Goal: Task Accomplishment & Management: Use online tool/utility

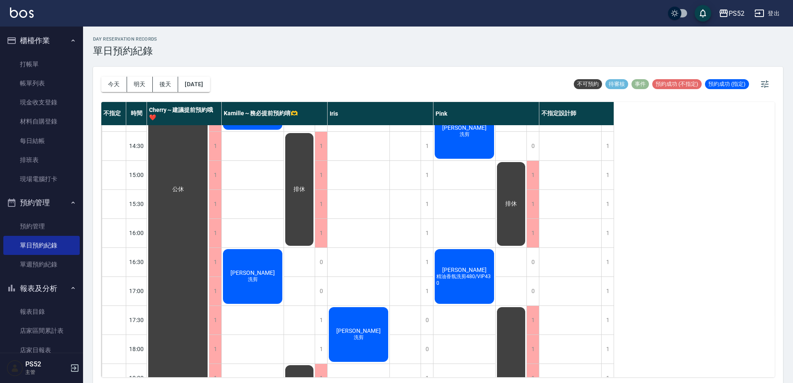
scroll to position [221, 0]
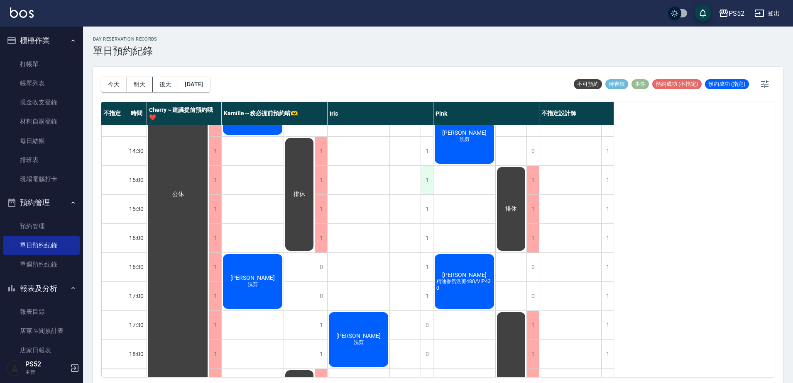
click at [428, 183] on div "1" at bounding box center [426, 180] width 12 height 29
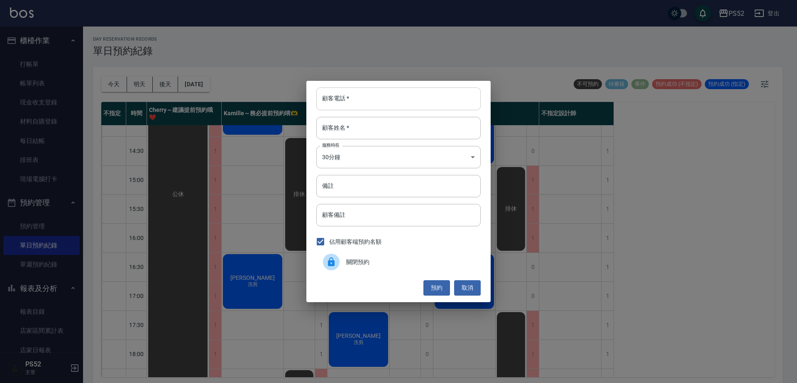
click at [351, 99] on input "顧客電話   *" at bounding box center [398, 99] width 164 height 22
click at [361, 97] on input "0983775282" at bounding box center [398, 99] width 164 height 22
type input "0983775282"
click at [467, 290] on button "取消" at bounding box center [467, 288] width 27 height 15
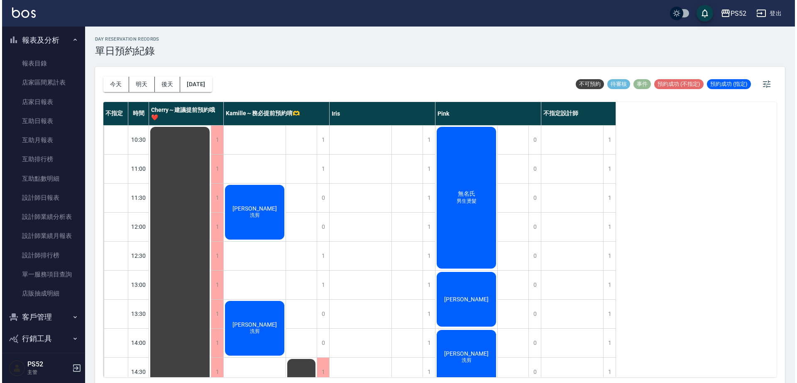
scroll to position [255, 0]
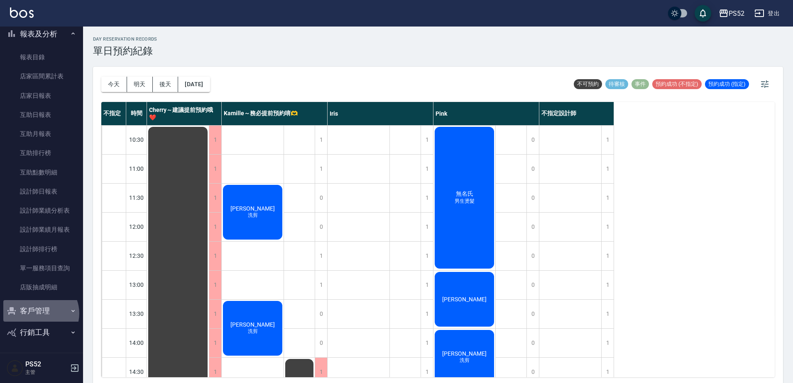
click at [40, 314] on button "客戶管理" at bounding box center [41, 311] width 76 height 22
click at [53, 338] on link "客戶列表" at bounding box center [41, 334] width 76 height 19
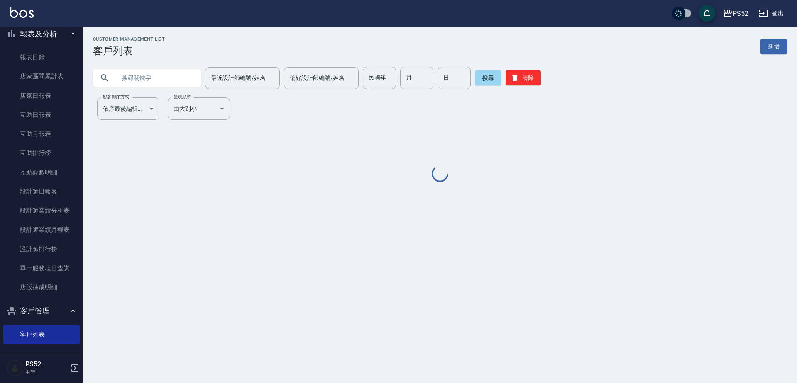
click at [142, 78] on input "text" at bounding box center [155, 78] width 78 height 22
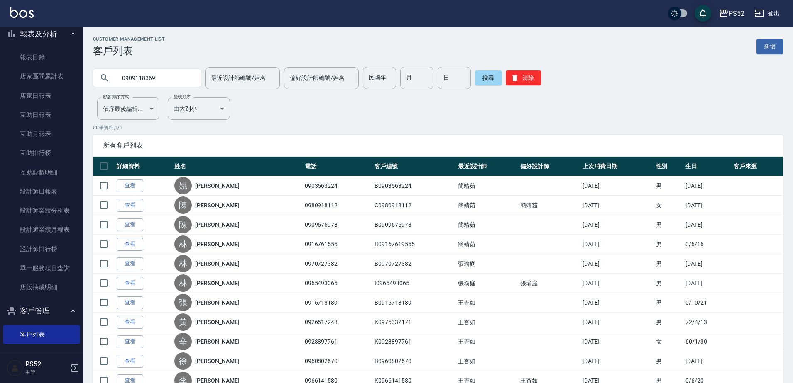
type input "0909118369"
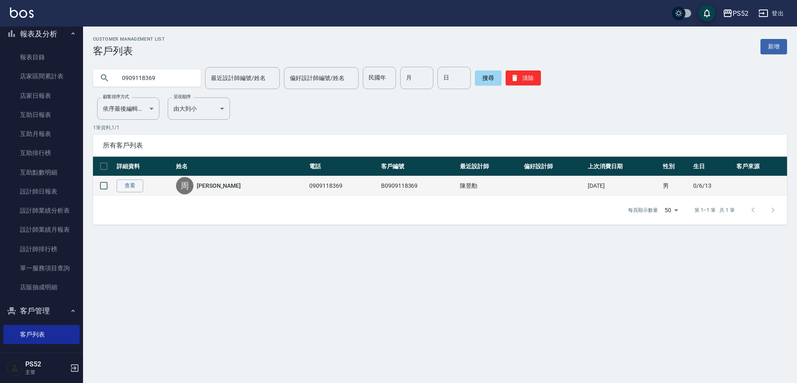
click at [215, 188] on link "[PERSON_NAME]" at bounding box center [219, 186] width 44 height 8
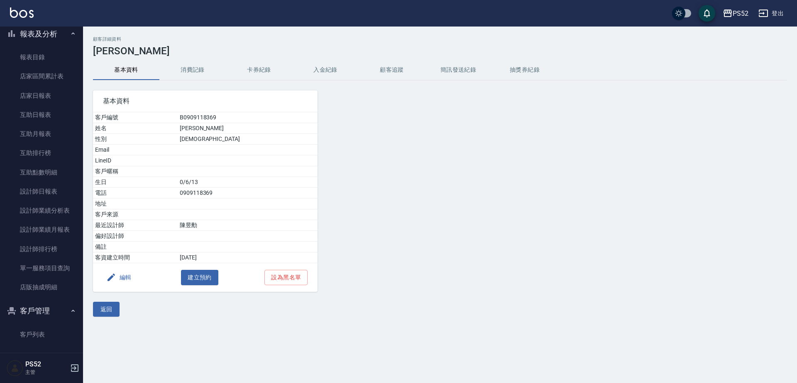
click at [198, 71] on button "消費記錄" at bounding box center [192, 70] width 66 height 20
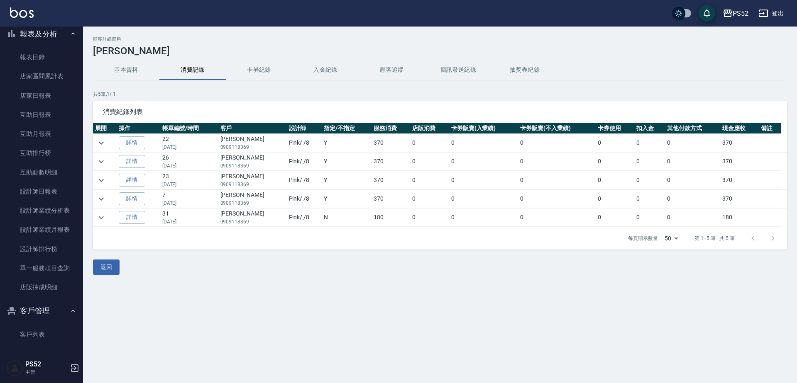
click at [126, 76] on button "基本資料" at bounding box center [126, 70] width 66 height 20
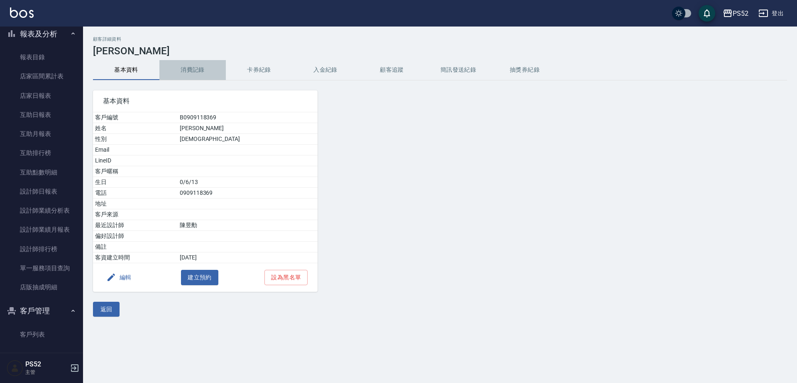
click at [187, 69] on button "消費記錄" at bounding box center [192, 70] width 66 height 20
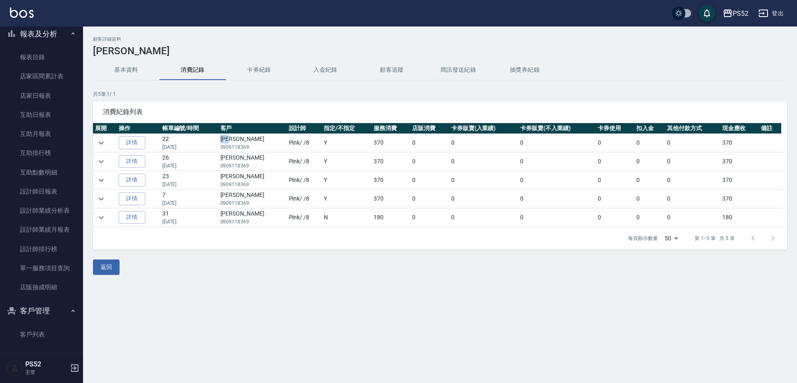
drag, startPoint x: 224, startPoint y: 141, endPoint x: 239, endPoint y: 139, distance: 15.1
click at [239, 139] on td "[PERSON_NAME]0909118369" at bounding box center [252, 143] width 68 height 18
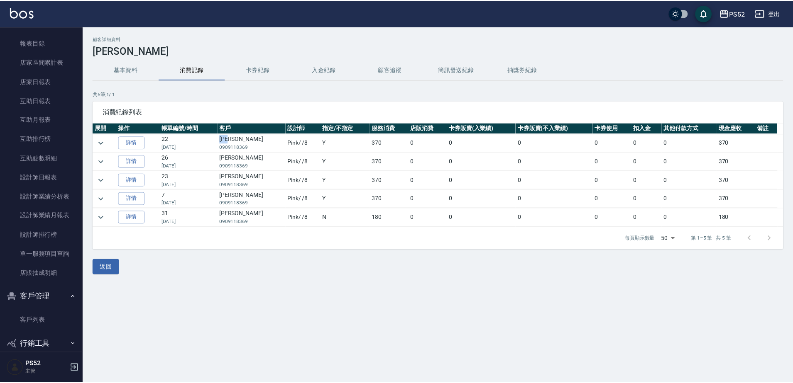
scroll to position [281, 0]
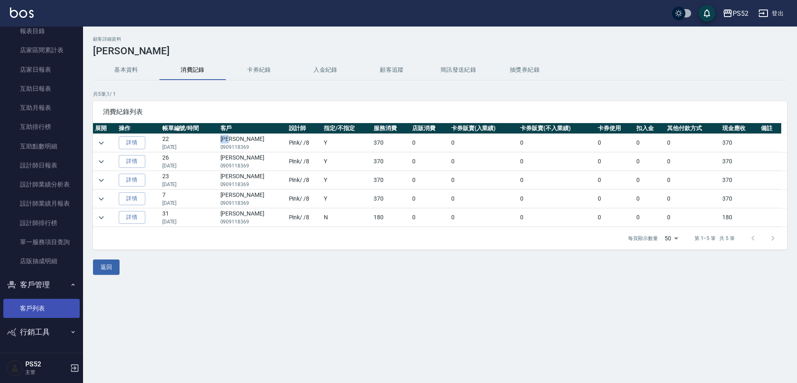
click at [54, 312] on link "客戶列表" at bounding box center [41, 308] width 76 height 19
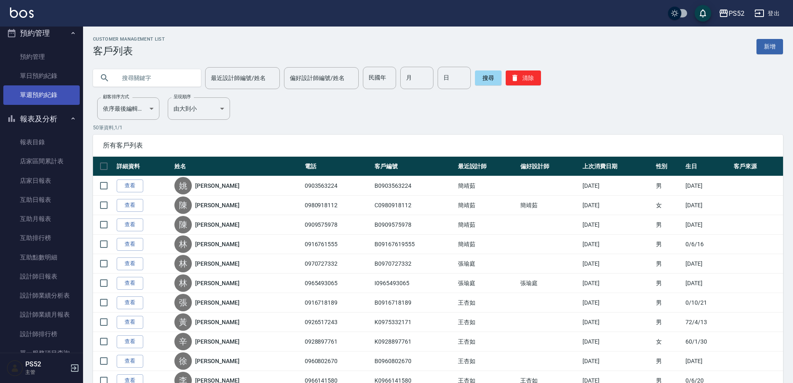
scroll to position [143, 0]
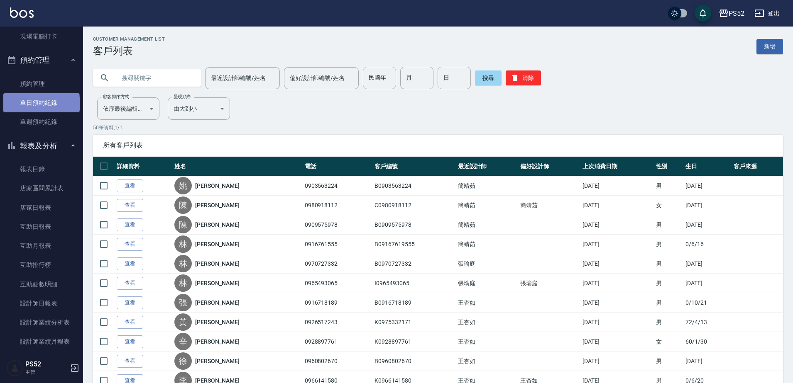
click at [40, 104] on link "單日預約紀錄" at bounding box center [41, 102] width 76 height 19
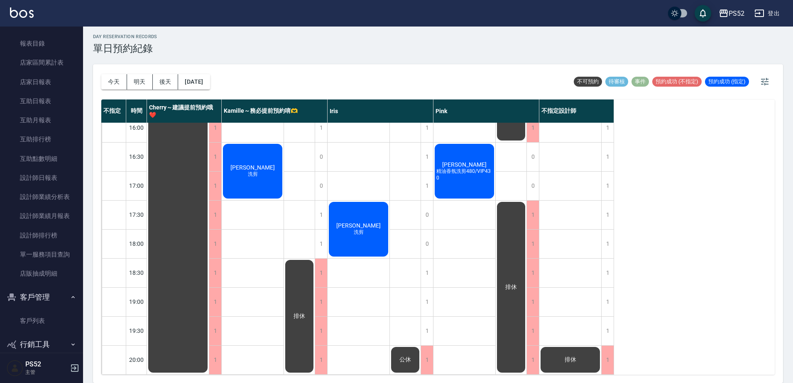
scroll to position [281, 0]
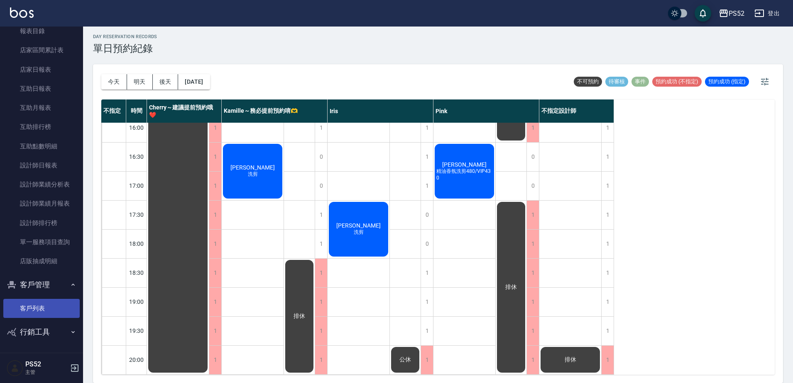
click at [41, 317] on link "客戶列表" at bounding box center [41, 308] width 76 height 19
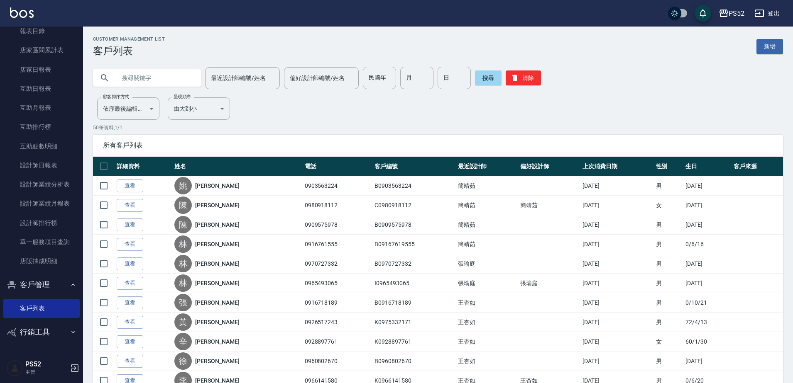
click at [156, 78] on input "text" at bounding box center [155, 78] width 78 height 22
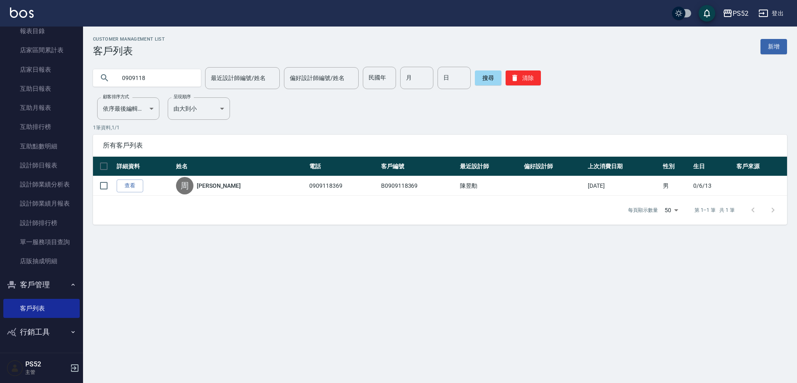
click at [156, 78] on input "0909118" at bounding box center [155, 78] width 78 height 22
type input "0931"
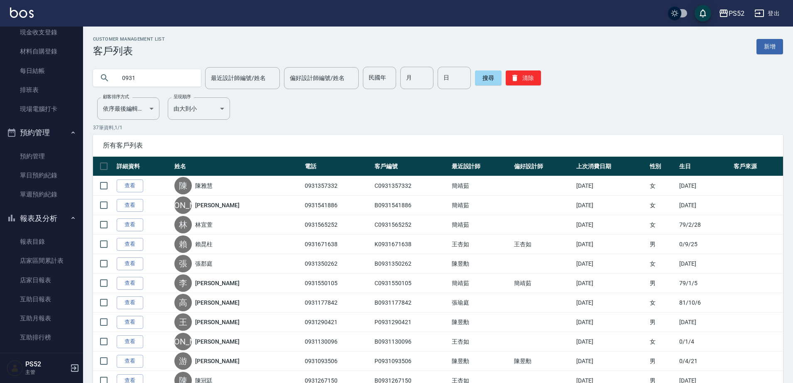
scroll to position [76, 0]
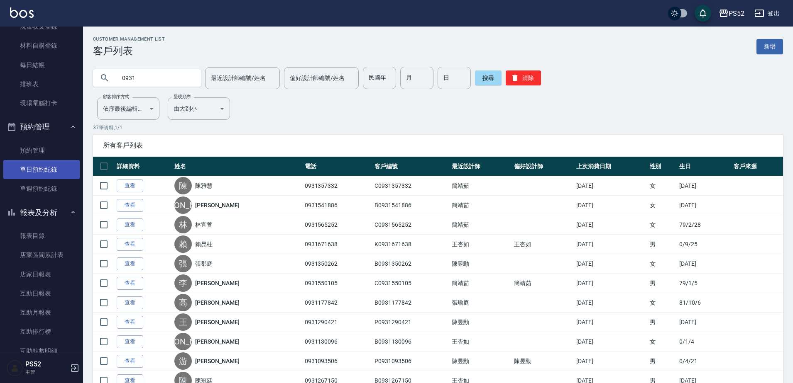
click at [48, 168] on link "單日預約紀錄" at bounding box center [41, 169] width 76 height 19
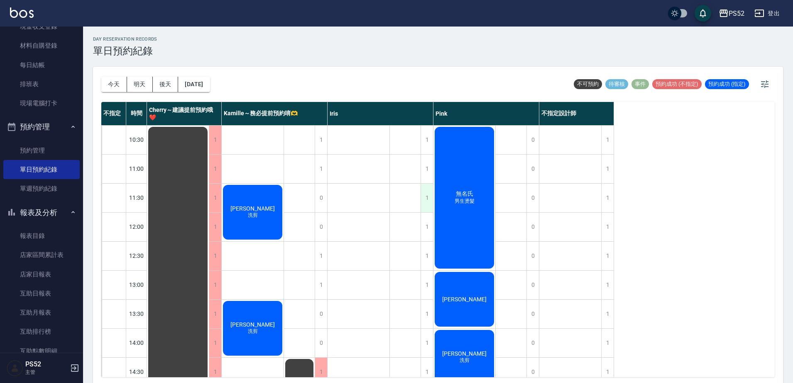
click at [428, 204] on div "1" at bounding box center [426, 198] width 12 height 29
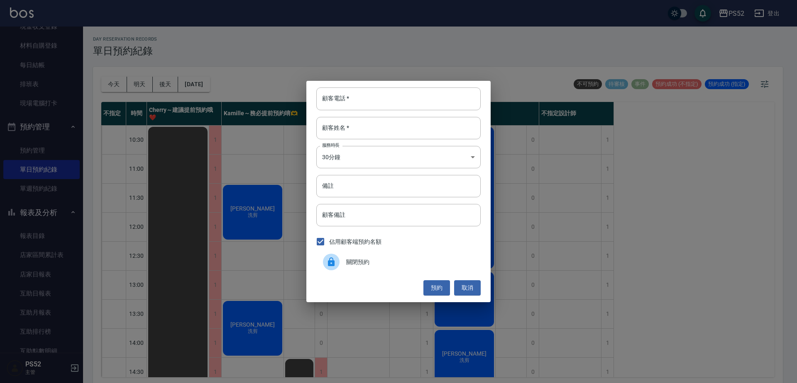
click at [376, 259] on span "關閉預約" at bounding box center [410, 262] width 128 height 9
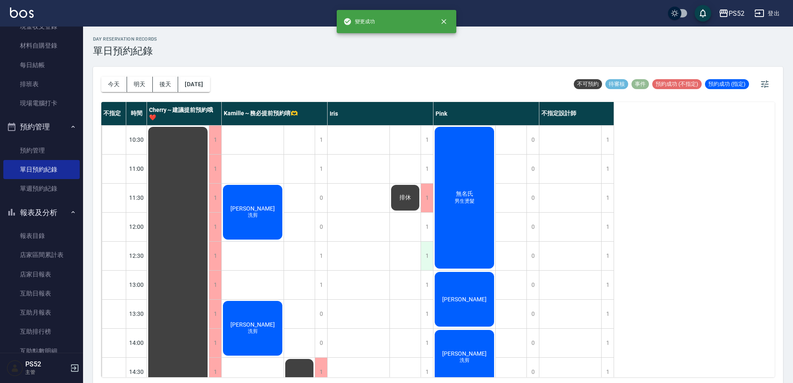
click at [422, 258] on div "1" at bounding box center [426, 256] width 12 height 29
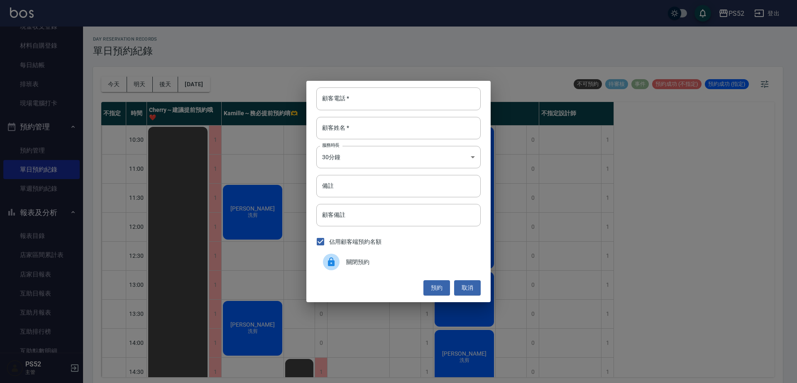
click at [372, 273] on div "關閉預約" at bounding box center [398, 262] width 164 height 23
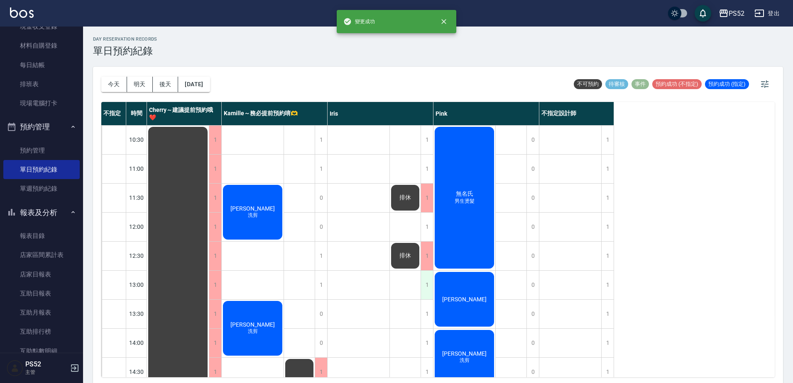
click at [425, 280] on div "1" at bounding box center [426, 285] width 12 height 29
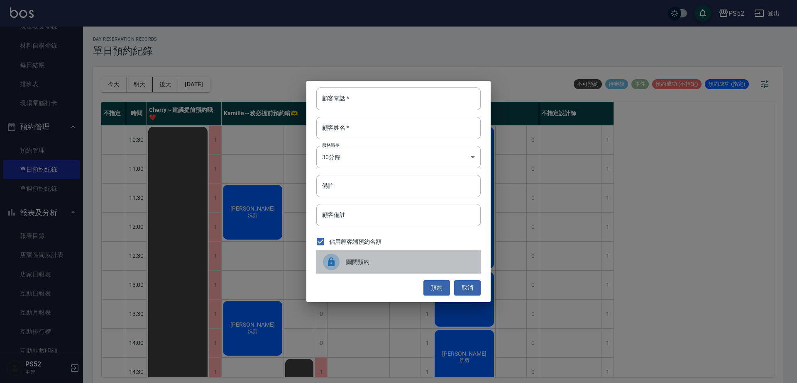
click at [378, 273] on div "關閉預約" at bounding box center [398, 262] width 164 height 23
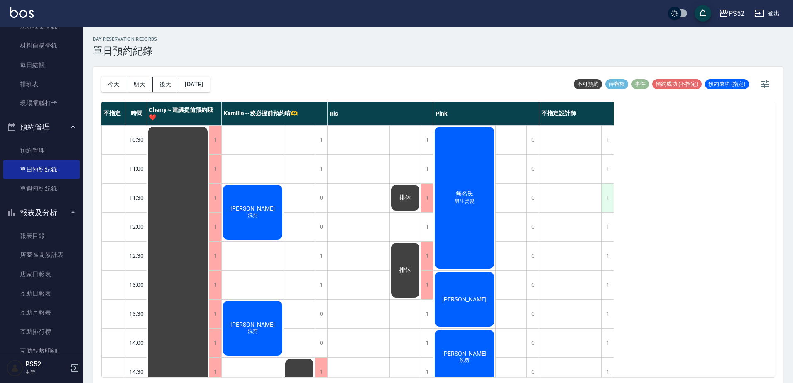
click at [606, 203] on div "1" at bounding box center [607, 198] width 12 height 29
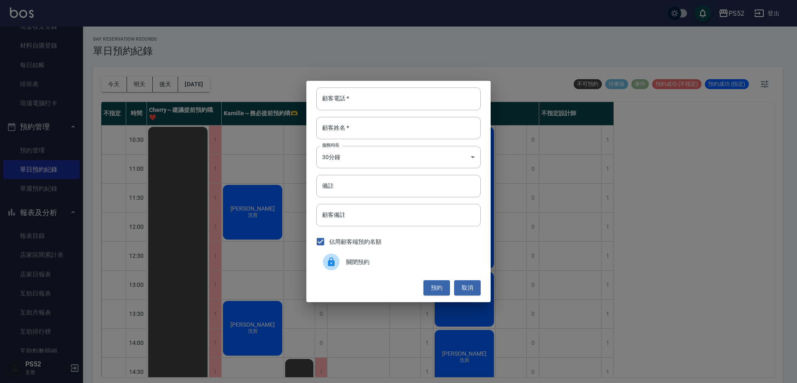
drag, startPoint x: 389, startPoint y: 269, endPoint x: 392, endPoint y: 265, distance: 4.7
click at [390, 267] on div "關閉預約" at bounding box center [398, 262] width 164 height 23
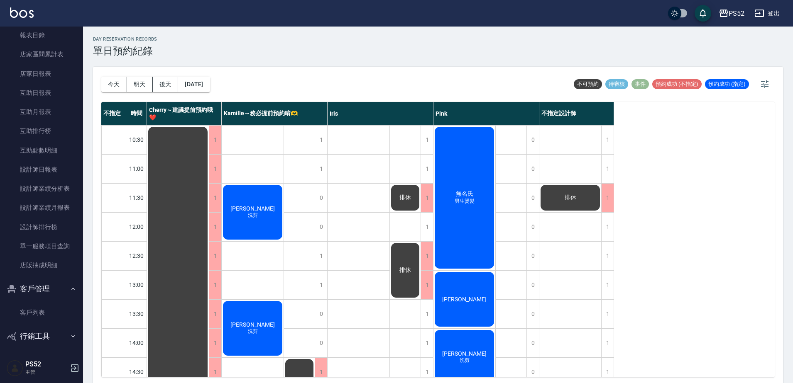
scroll to position [281, 0]
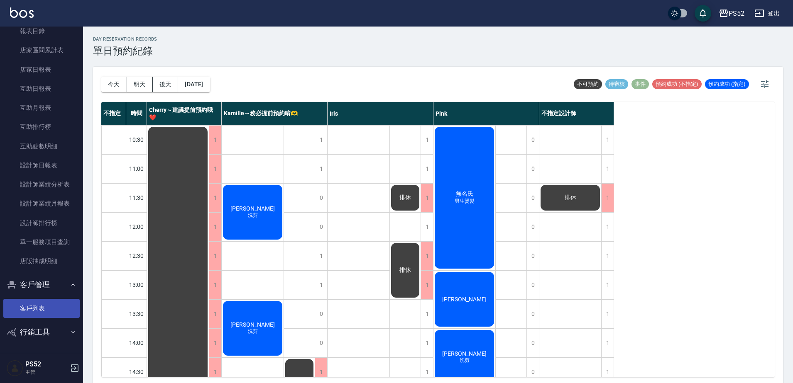
click at [46, 305] on link "客戶列表" at bounding box center [41, 308] width 76 height 19
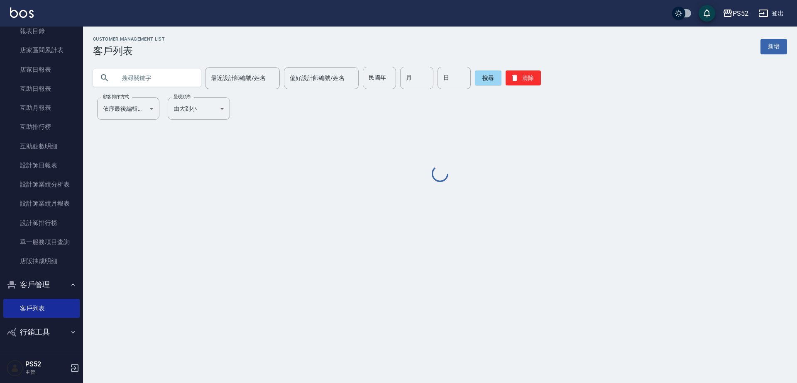
click at [138, 76] on input "text" at bounding box center [155, 78] width 78 height 22
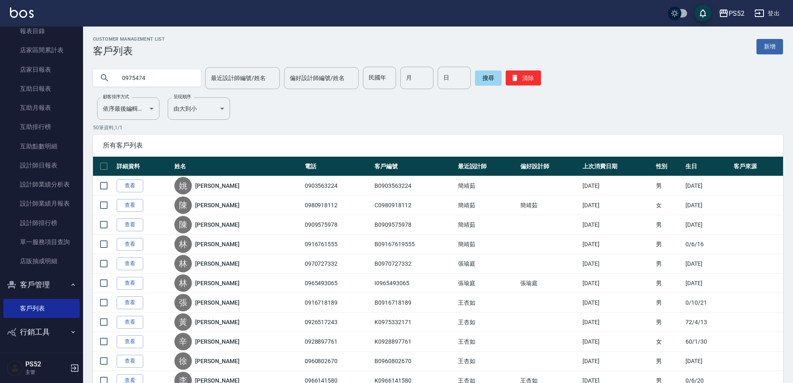
type input "0975474"
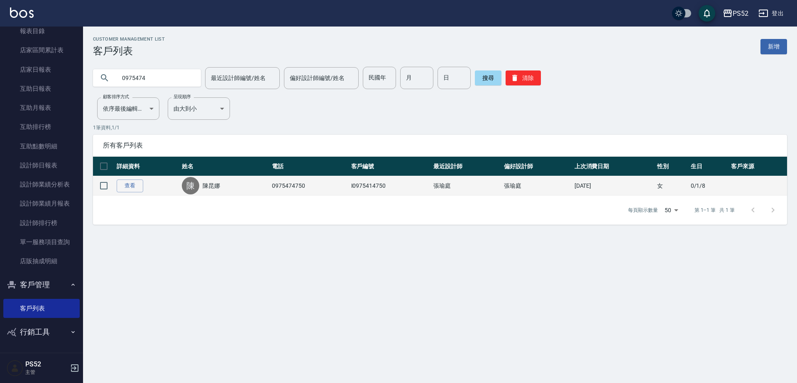
click at [215, 188] on link "陳昆娜" at bounding box center [211, 186] width 17 height 8
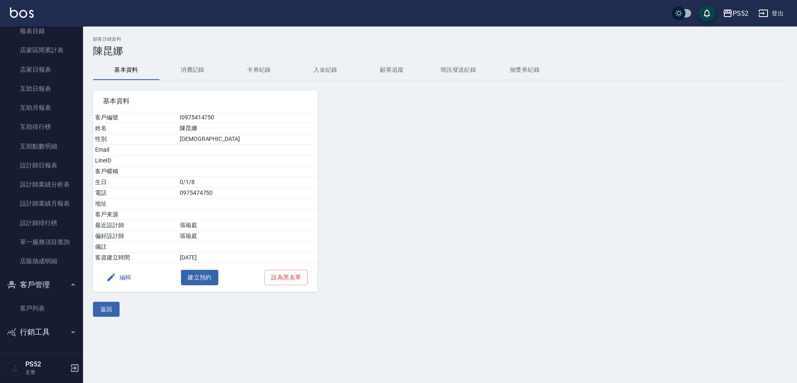
click at [192, 65] on button "消費記錄" at bounding box center [192, 70] width 66 height 20
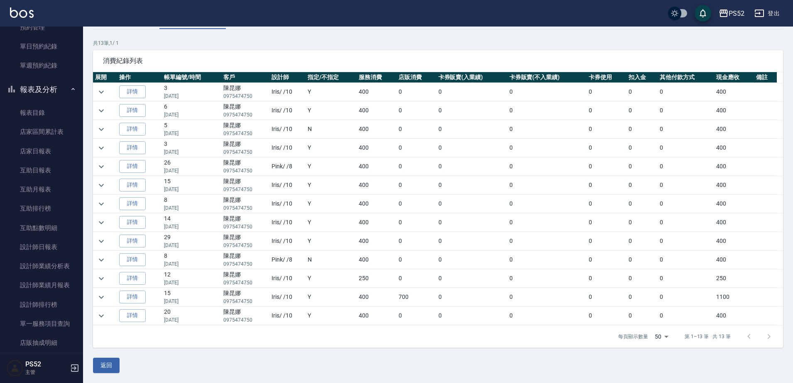
scroll to position [198, 0]
click at [29, 91] on button "報表及分析" at bounding box center [41, 91] width 76 height 22
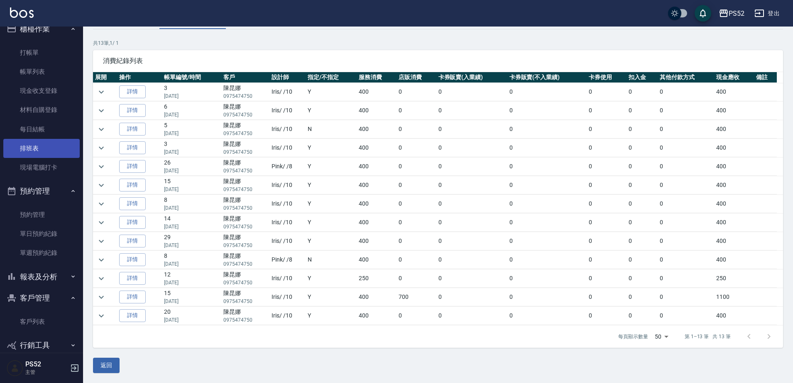
scroll to position [0, 0]
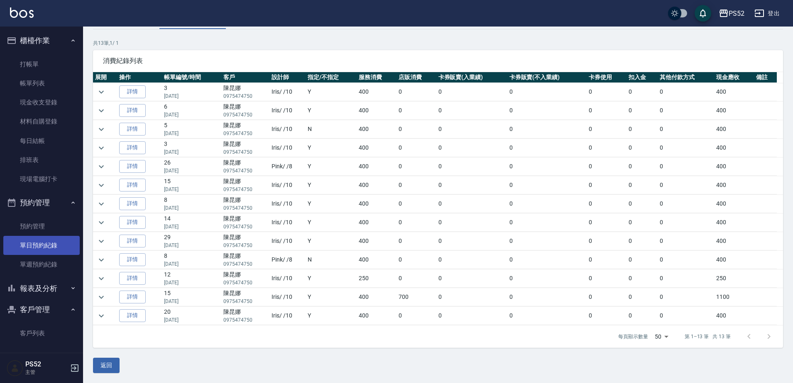
click at [37, 245] on link "單日預約紀錄" at bounding box center [41, 245] width 76 height 19
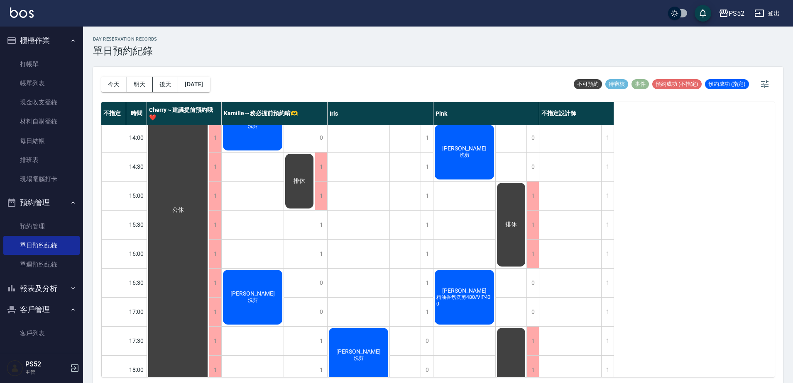
scroll to position [207, 0]
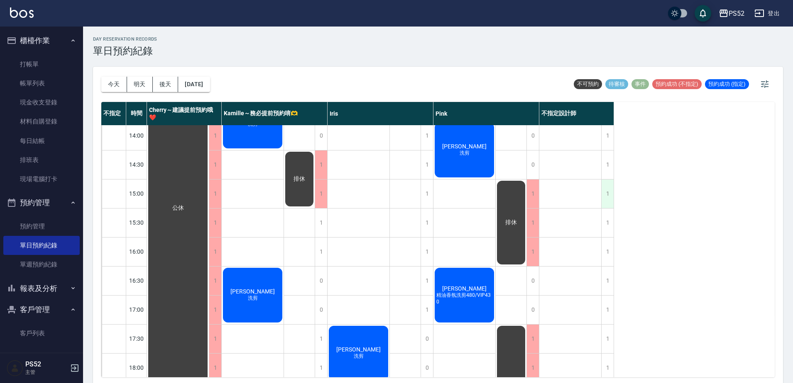
click at [607, 198] on div "1" at bounding box center [607, 194] width 12 height 29
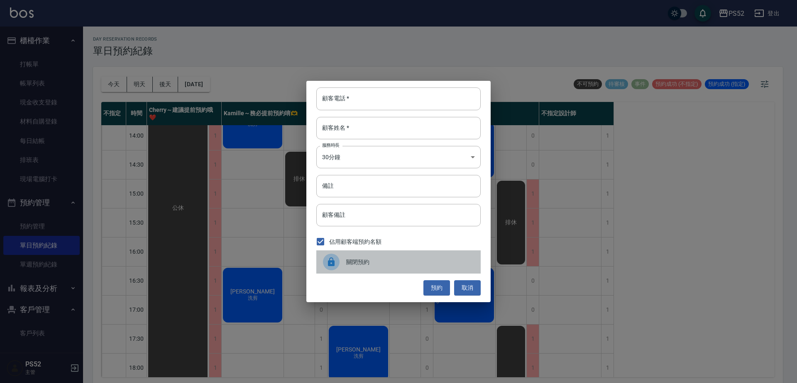
click at [374, 256] on div "關閉預約" at bounding box center [398, 262] width 164 height 23
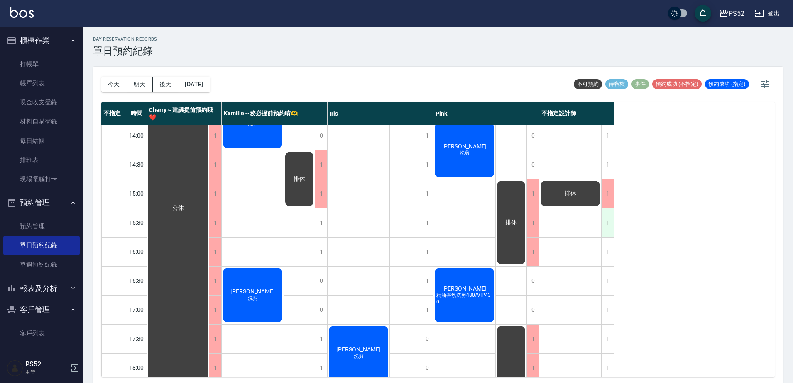
click at [606, 227] on div "1" at bounding box center [607, 223] width 12 height 29
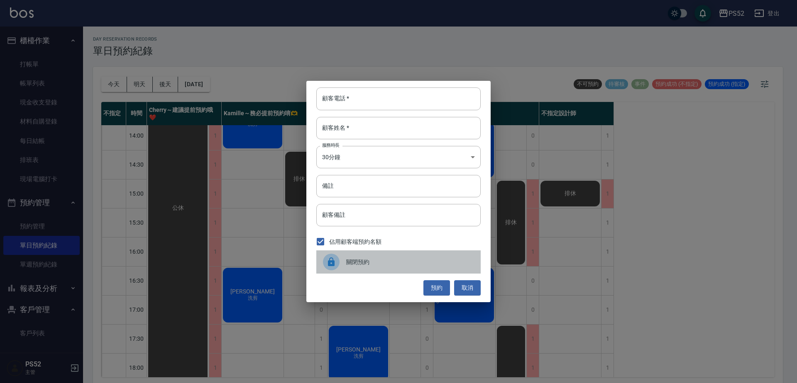
click at [332, 263] on icon at bounding box center [331, 262] width 10 height 10
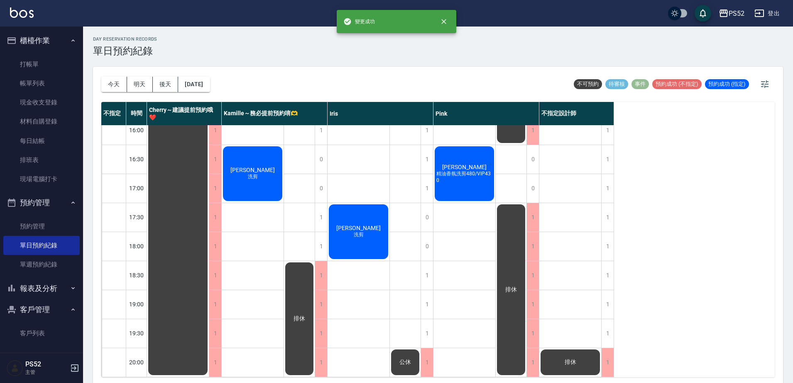
scroll to position [2, 0]
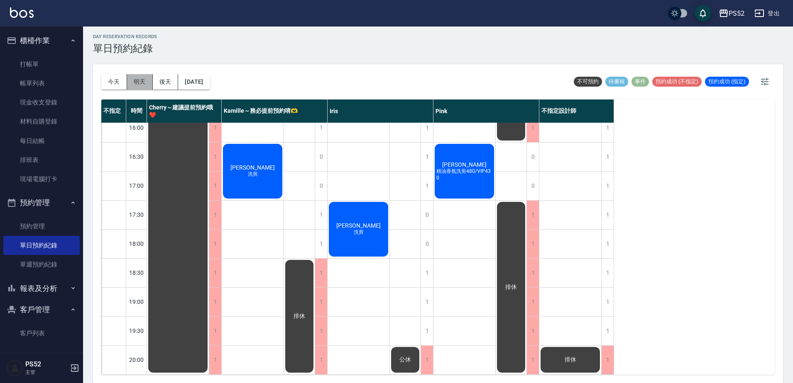
click at [142, 84] on button "明天" at bounding box center [140, 81] width 26 height 15
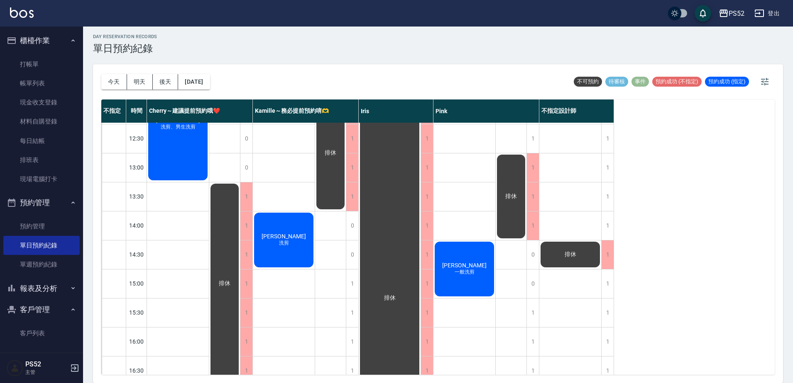
scroll to position [101, 0]
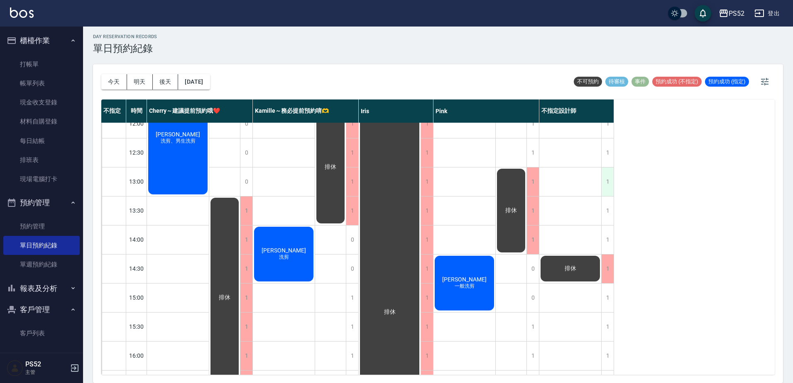
click at [606, 176] on div "1" at bounding box center [607, 182] width 12 height 29
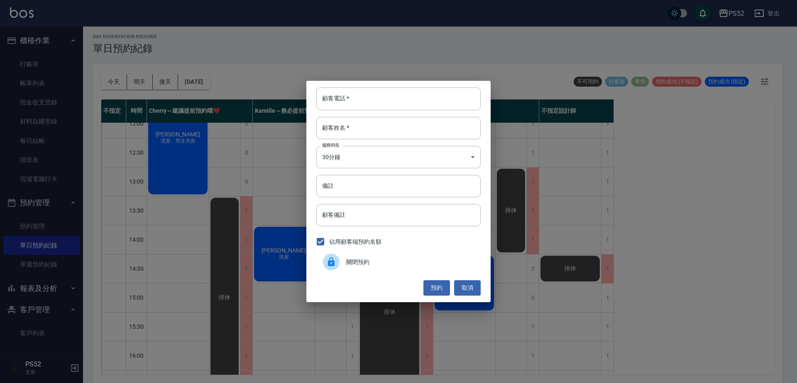
click at [362, 260] on span "關閉預約" at bounding box center [410, 262] width 128 height 9
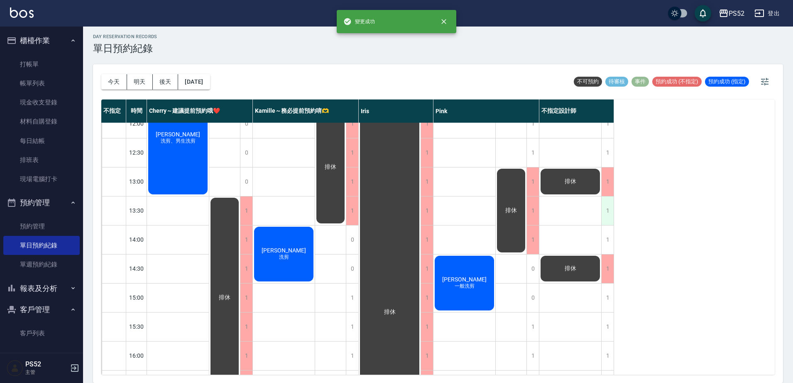
click at [609, 212] on div "1" at bounding box center [607, 211] width 12 height 29
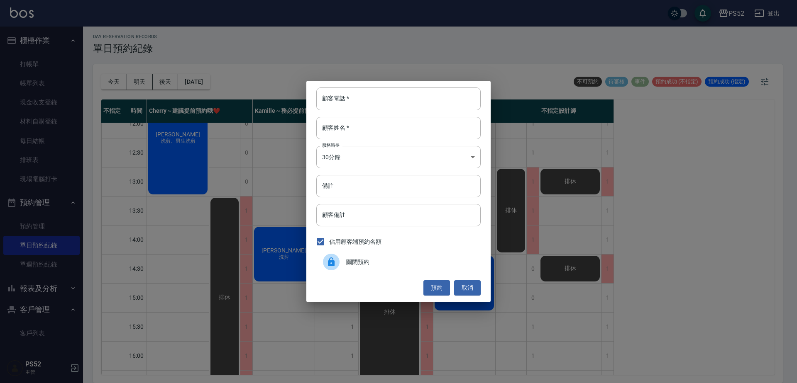
click at [361, 256] on div "關閉預約" at bounding box center [398, 262] width 164 height 23
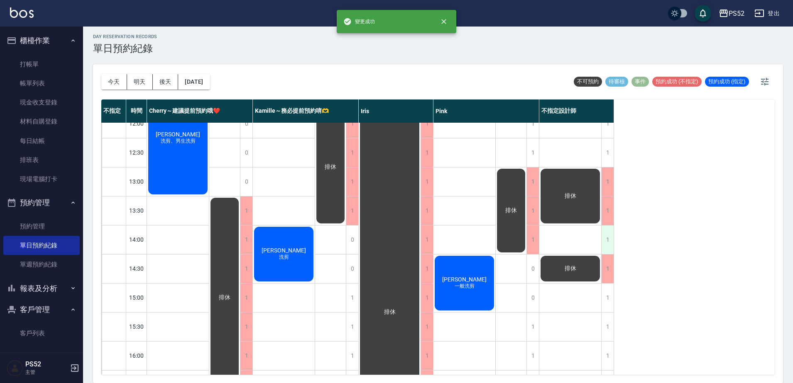
click at [608, 235] on div "1" at bounding box center [607, 240] width 12 height 29
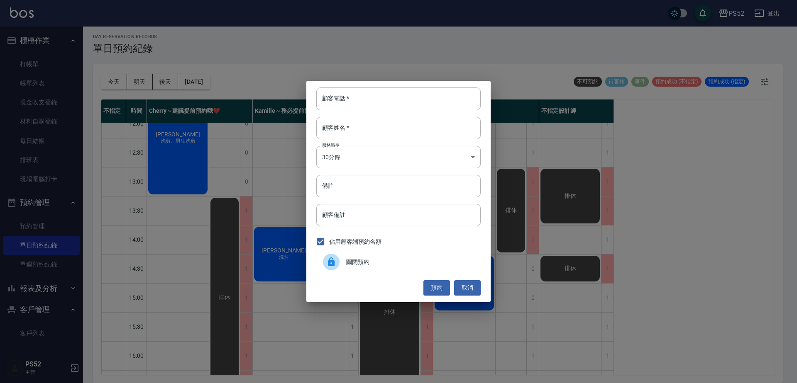
click at [357, 262] on span "關閉預約" at bounding box center [410, 262] width 128 height 9
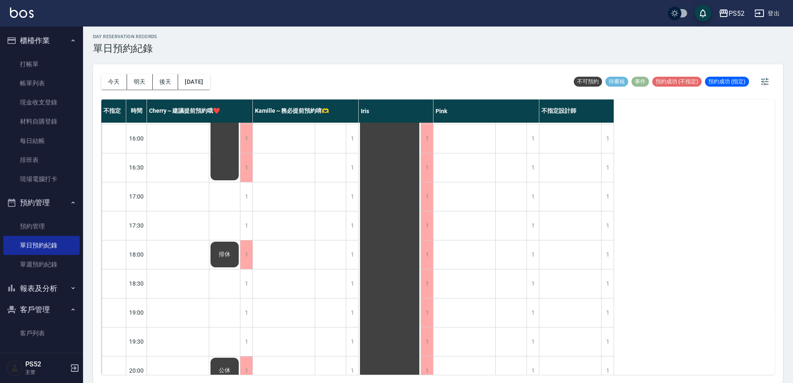
scroll to position [336, 0]
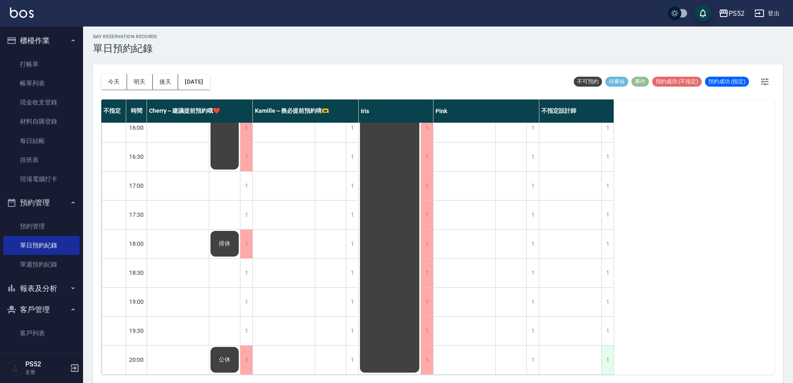
click at [610, 354] on div "1" at bounding box center [607, 360] width 12 height 29
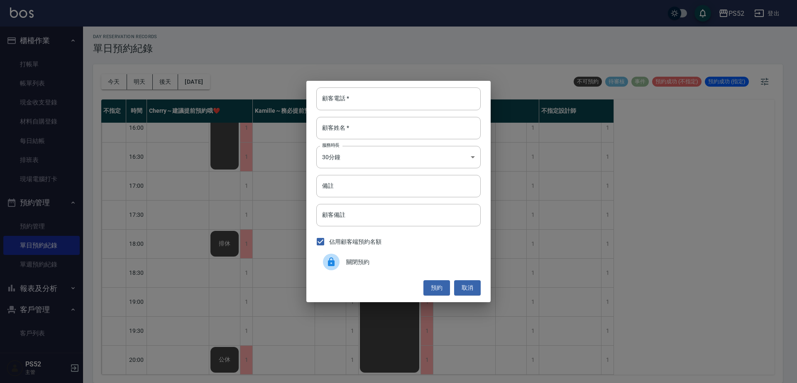
click at [400, 263] on span "關閉預約" at bounding box center [410, 262] width 128 height 9
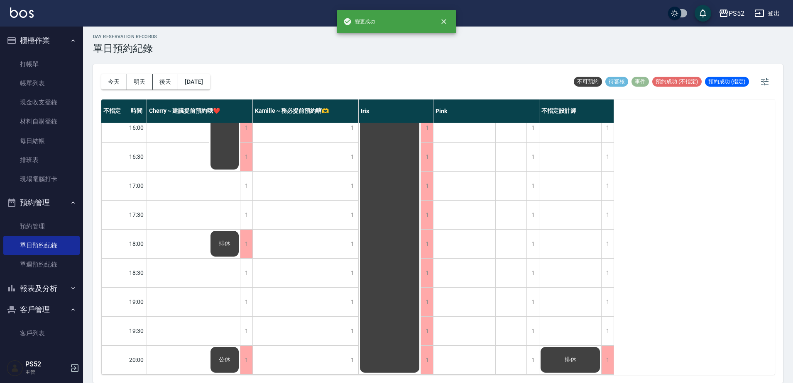
click at [166, 73] on div "[DATE] [DATE] [DATE] [DATE]" at bounding box center [155, 81] width 109 height 35
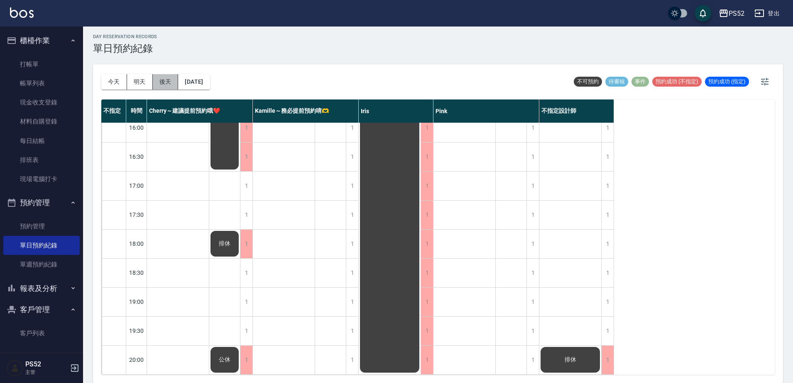
click at [166, 79] on button "後天" at bounding box center [166, 81] width 26 height 15
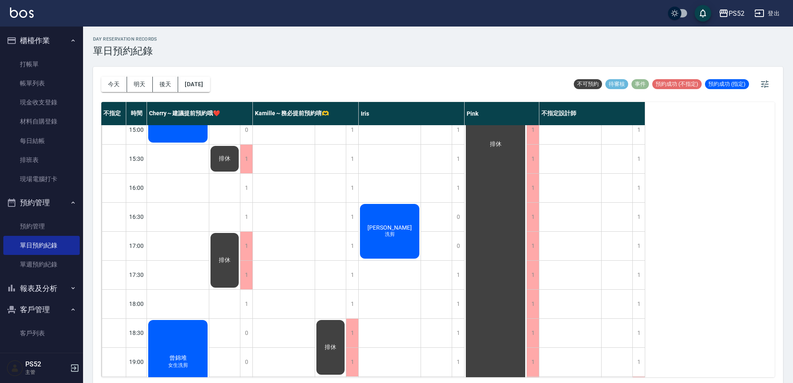
scroll to position [277, 0]
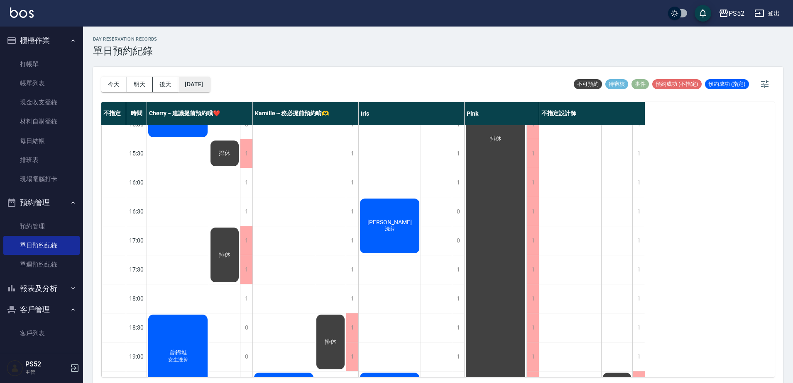
click at [192, 86] on button "[DATE]" at bounding box center [194, 84] width 32 height 15
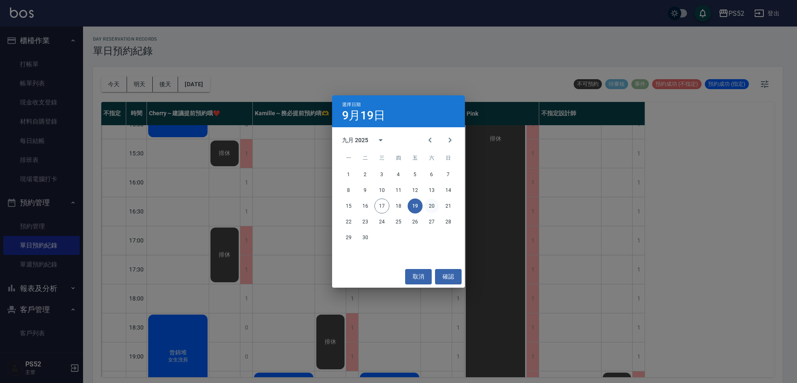
click at [431, 205] on button "20" at bounding box center [431, 206] width 15 height 15
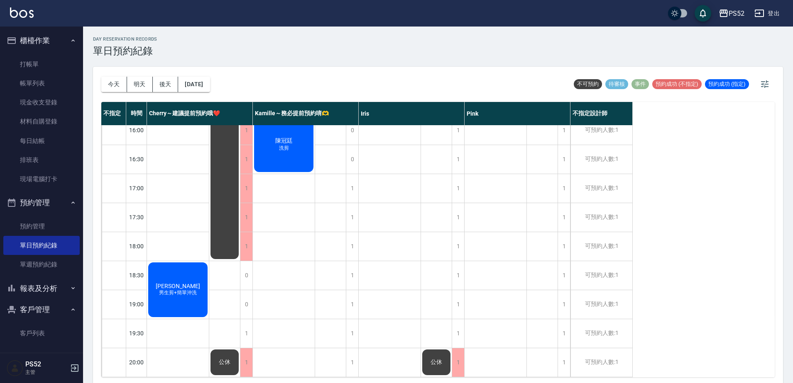
scroll to position [336, 0]
click at [23, 62] on link "打帳單" at bounding box center [41, 64] width 76 height 19
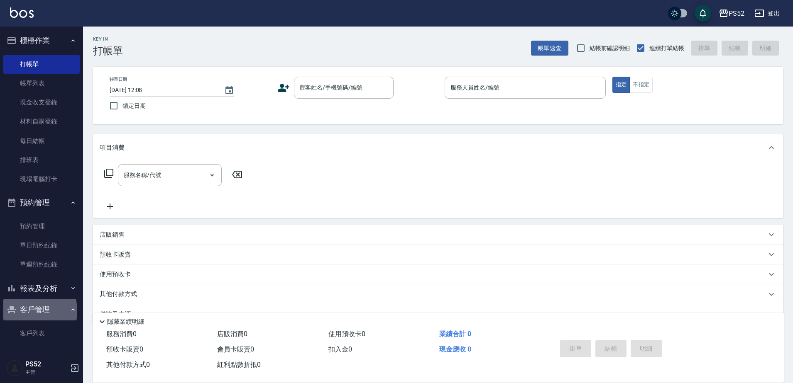
click at [17, 311] on button "客戶管理" at bounding box center [41, 310] width 76 height 22
click at [39, 293] on button "報表及分析" at bounding box center [41, 289] width 76 height 22
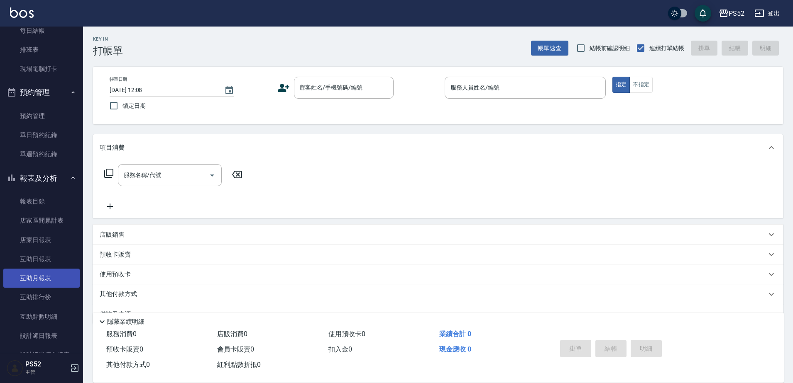
scroll to position [138, 0]
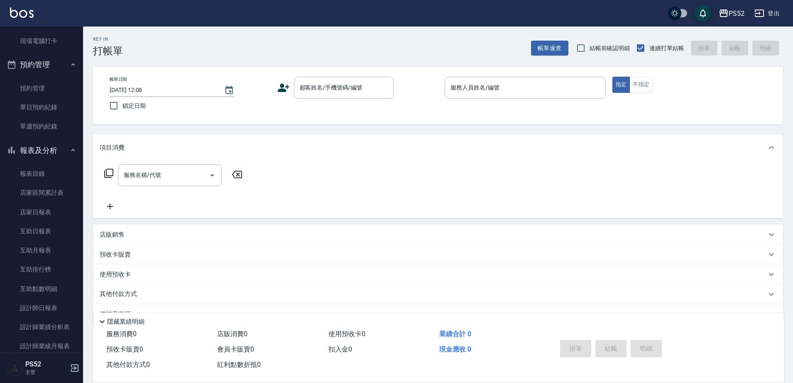
click at [37, 143] on button "報表及分析" at bounding box center [41, 151] width 76 height 22
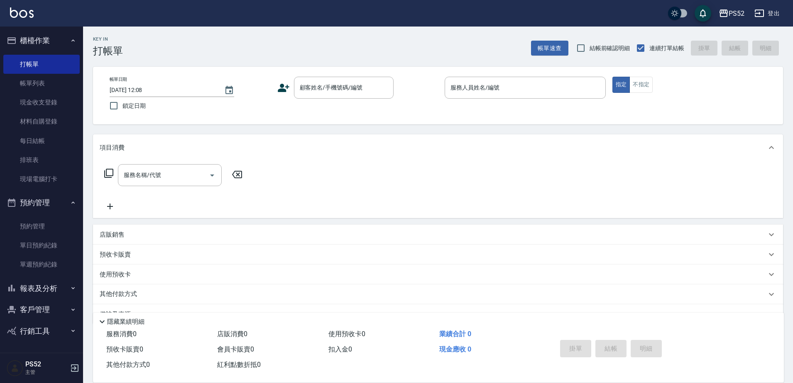
scroll to position [0, 0]
click at [56, 255] on link "單日預約紀錄" at bounding box center [41, 245] width 76 height 19
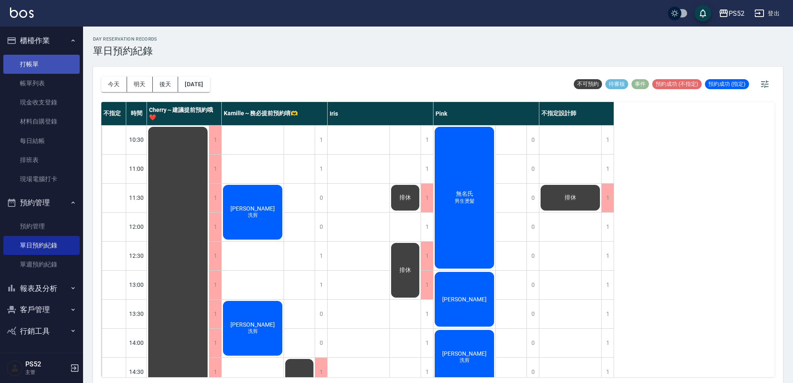
click at [25, 59] on link "打帳單" at bounding box center [41, 64] width 76 height 19
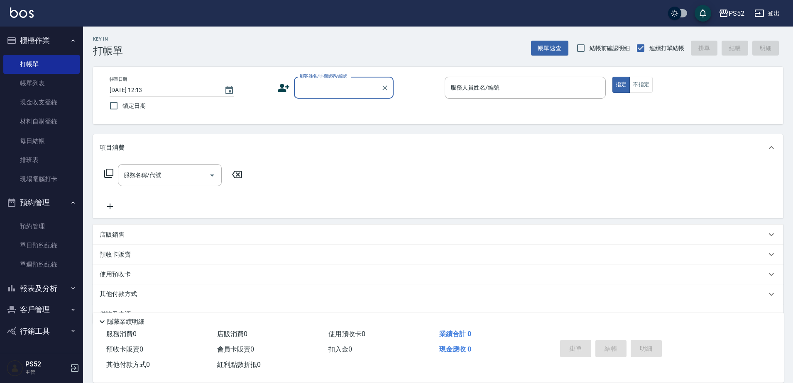
click at [321, 88] on input "顧客姓名/手機號碼/編號" at bounding box center [338, 88] width 80 height 15
click at [331, 116] on li "[PERSON_NAME]/0911029287/B0911029287" at bounding box center [344, 109] width 100 height 14
type input "[PERSON_NAME]/0911029287/B0911029287"
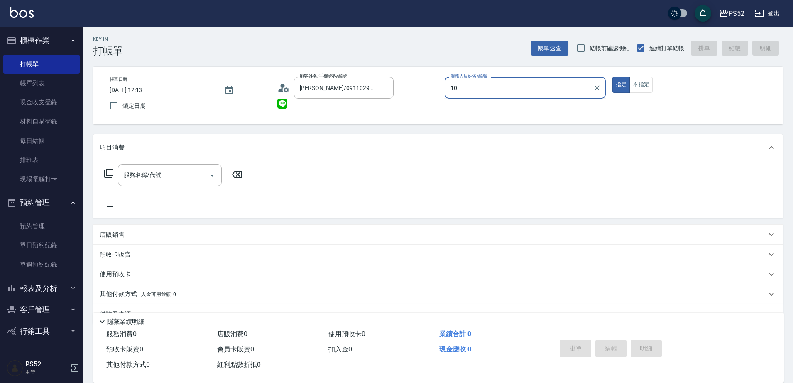
type input "Iris-10"
type button "true"
click at [190, 178] on input "服務名稱/代號" at bounding box center [164, 175] width 84 height 15
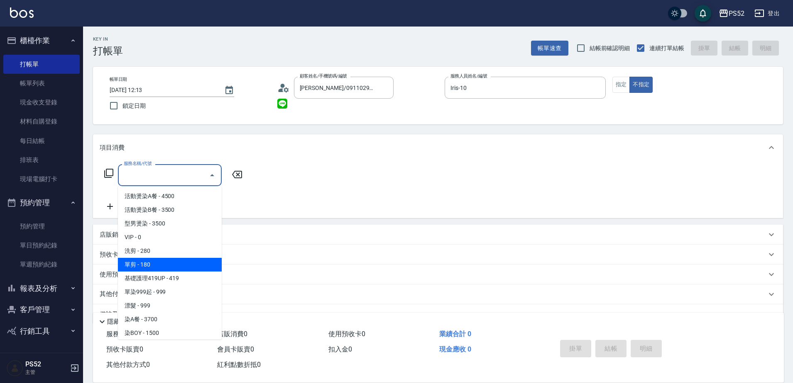
click at [186, 266] on span "單剪 - 180" at bounding box center [170, 265] width 104 height 14
type input "單剪(C2)"
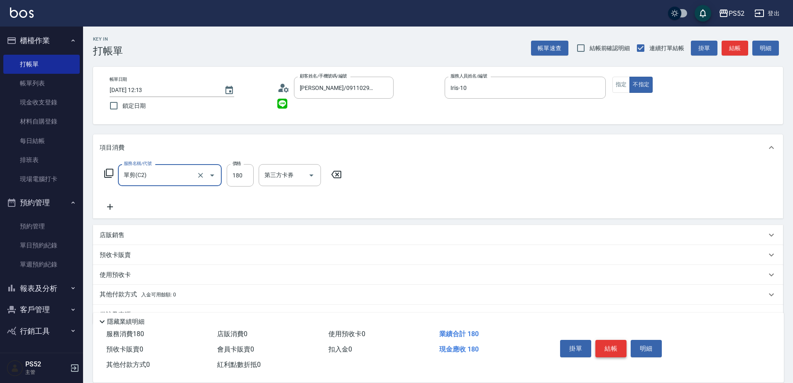
click at [610, 348] on button "結帳" at bounding box center [610, 348] width 31 height 17
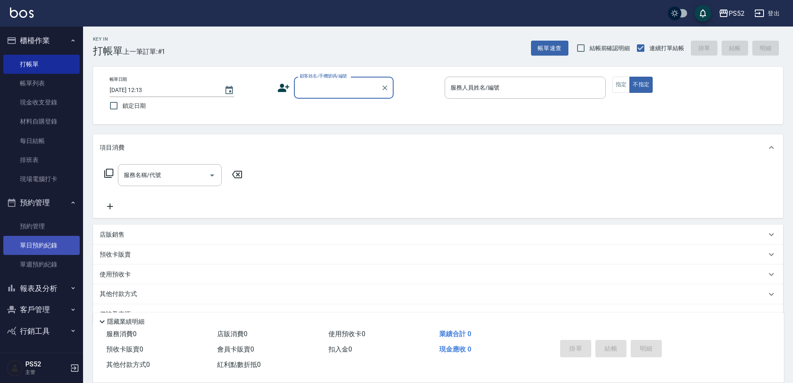
click at [45, 244] on link "單日預約紀錄" at bounding box center [41, 245] width 76 height 19
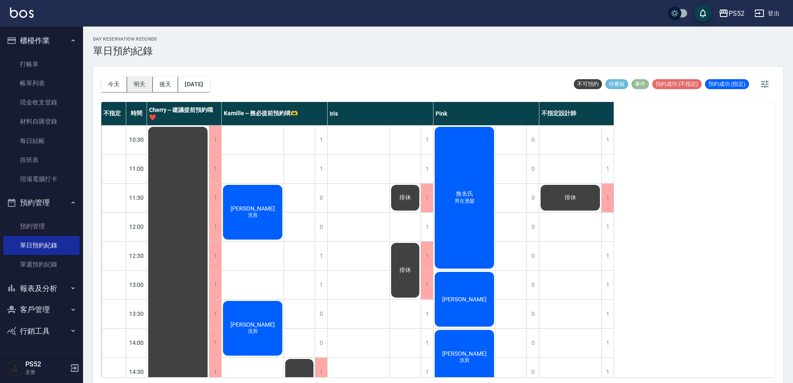
click at [133, 90] on button "明天" at bounding box center [140, 84] width 26 height 15
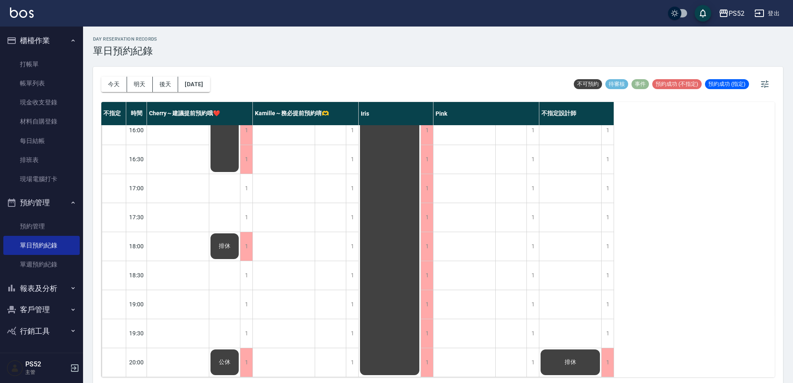
scroll to position [336, 0]
click at [352, 276] on div "1" at bounding box center [352, 275] width 12 height 29
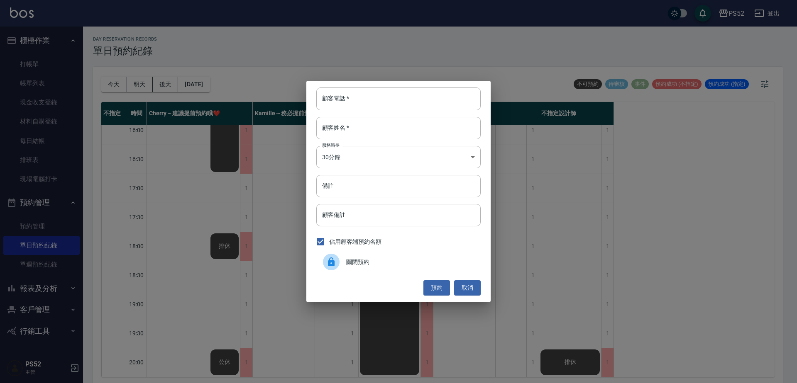
click at [350, 261] on span "關閉預約" at bounding box center [410, 262] width 128 height 9
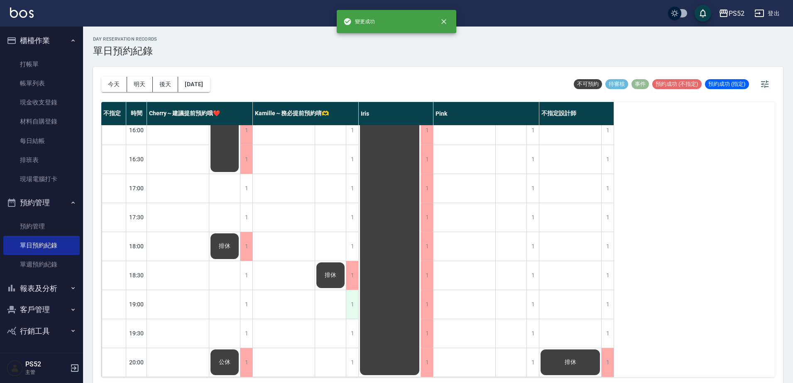
click at [352, 294] on div "1" at bounding box center [352, 304] width 12 height 29
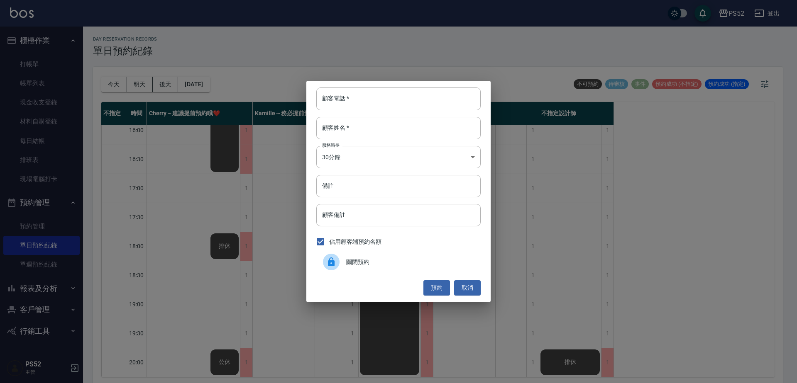
click at [345, 261] on div at bounding box center [334, 262] width 23 height 17
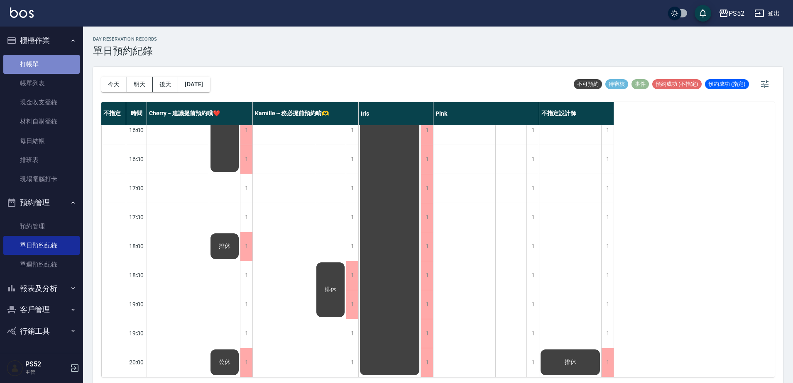
click at [40, 70] on link "打帳單" at bounding box center [41, 64] width 76 height 19
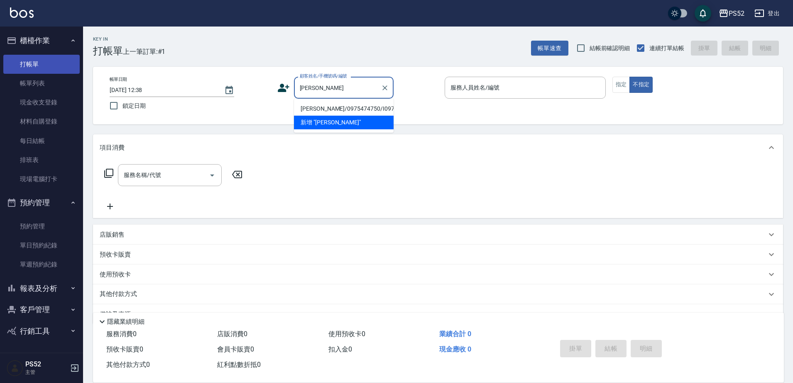
type input "[PERSON_NAME]"
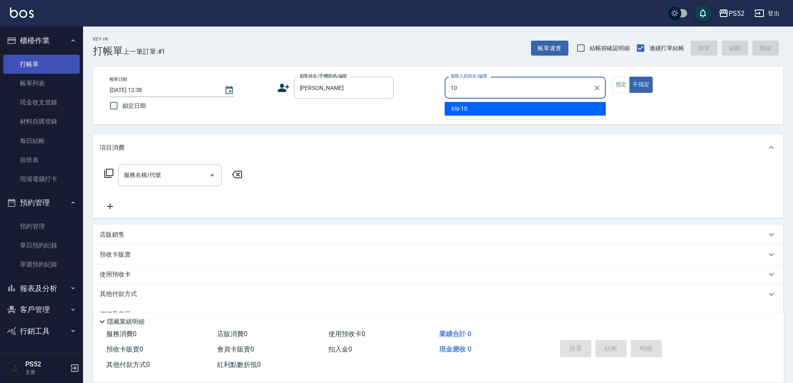
type input "10"
type button "false"
type input "Iris-10"
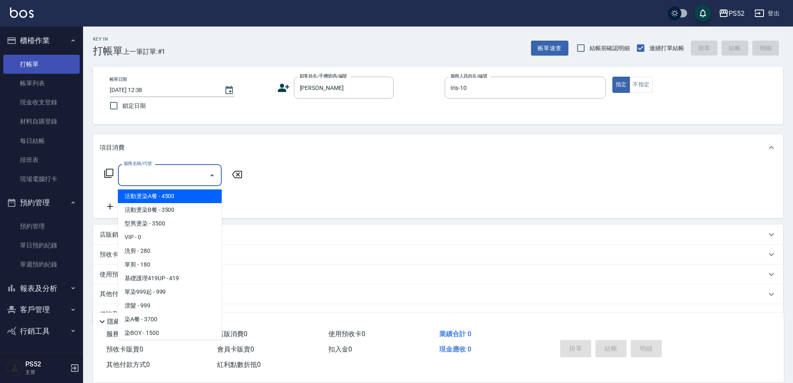
type input "s"
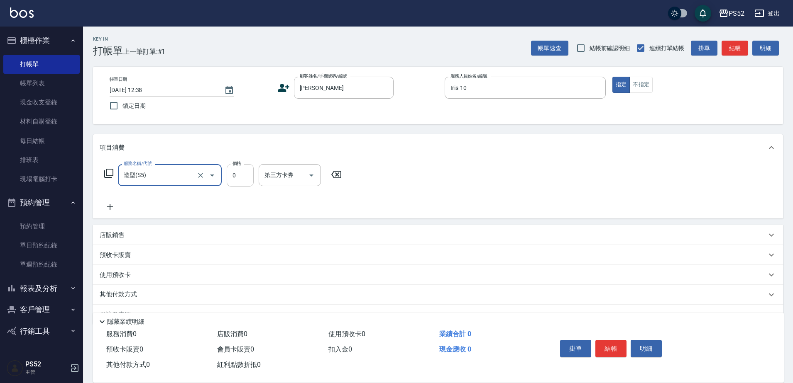
type input "造型(S5)"
click at [234, 181] on input "0" at bounding box center [240, 175] width 27 height 22
type input "100"
click at [107, 208] on icon at bounding box center [110, 207] width 21 height 10
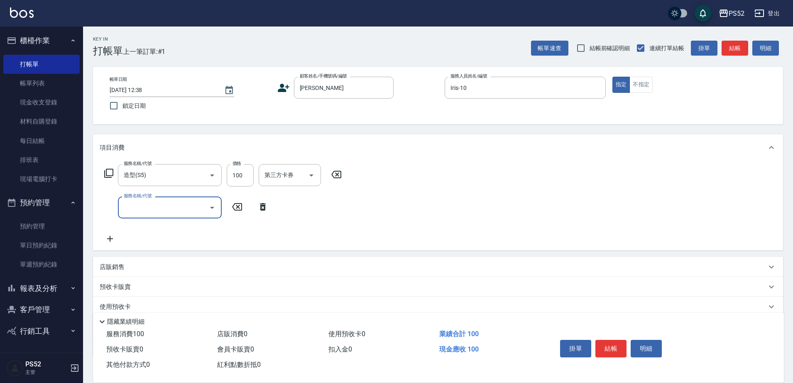
click at [118, 208] on div "服務名稱/代號 服務名稱/代號" at bounding box center [186, 208] width 173 height 22
click at [140, 215] on div "服務名稱/代號" at bounding box center [170, 208] width 104 height 22
type input "4"
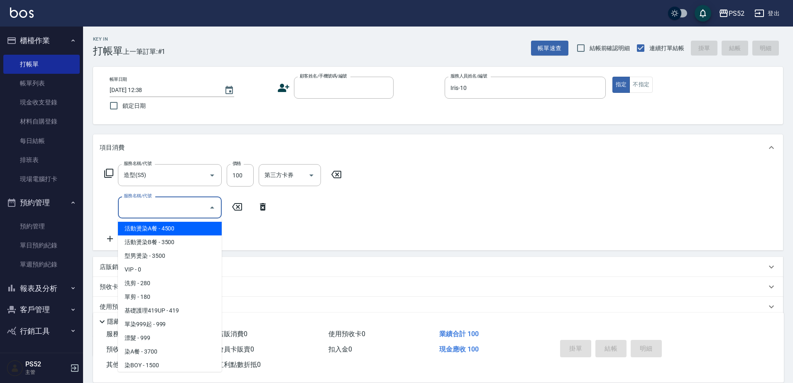
type input "s"
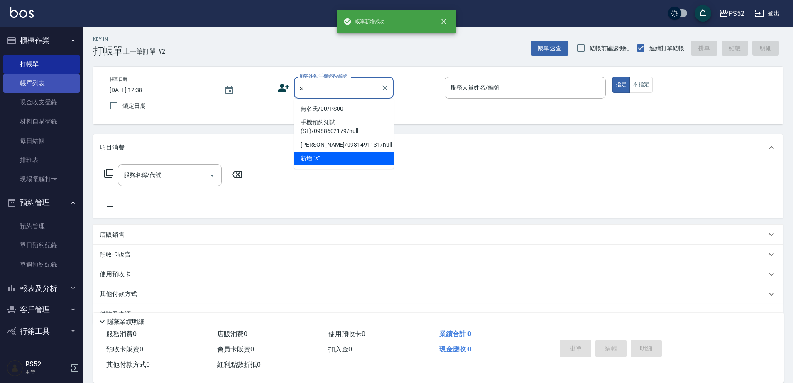
type input "s"
click at [40, 84] on link "帳單列表" at bounding box center [41, 83] width 76 height 19
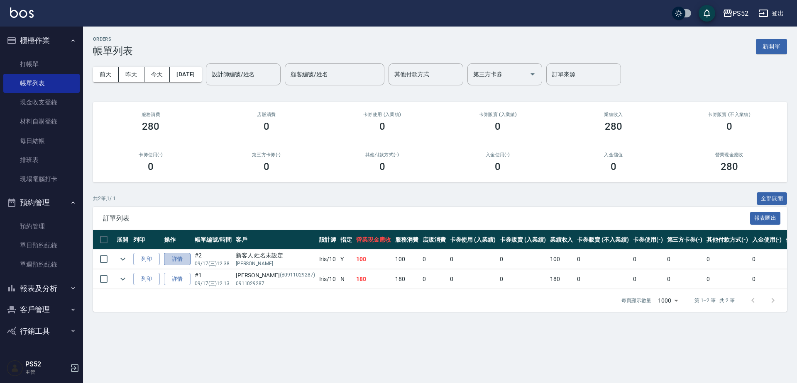
click at [184, 265] on link "詳情" at bounding box center [177, 259] width 27 height 13
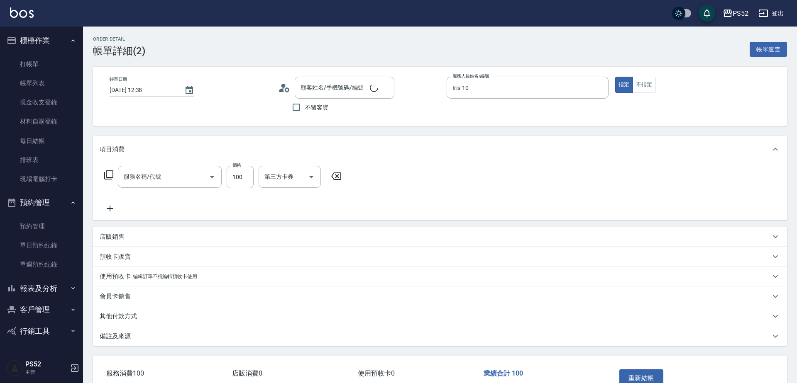
type input "Iris-10"
type input "造型(S5)"
type input "新客人 姓名未設定/[PERSON_NAME]/null"
click at [106, 203] on div "服務名稱/代號 造型(S5) 服務名稱/代號 價格 100 價格 第三方卡券 第三方卡券" at bounding box center [223, 190] width 247 height 48
click at [107, 207] on icon at bounding box center [110, 209] width 21 height 10
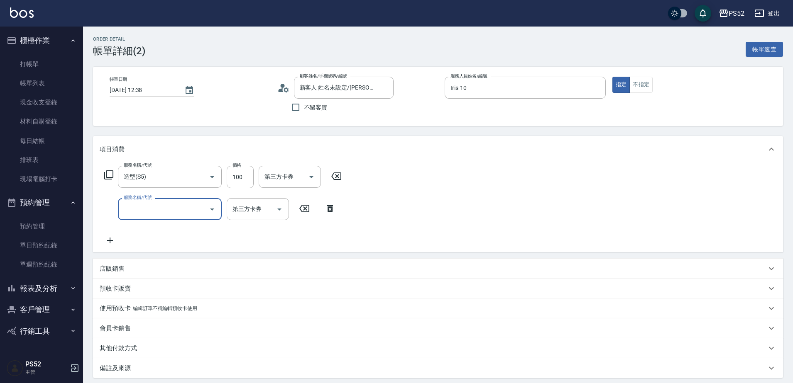
click at [125, 212] on div "服務名稱/代號" at bounding box center [170, 209] width 104 height 22
type input "洗髮300元(S4)"
click at [715, 213] on div "服務名稱/代號 造型(S5) 服務名稱/代號 價格 100 價格 第三方卡券 第三方卡券 服務名稱/代號 洗髮300元(S4) 服務名稱/代號 價格 300 …" at bounding box center [438, 208] width 690 height 90
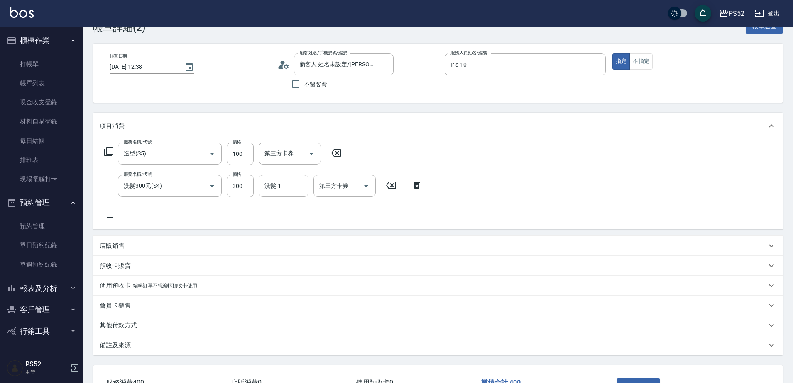
scroll to position [55, 0]
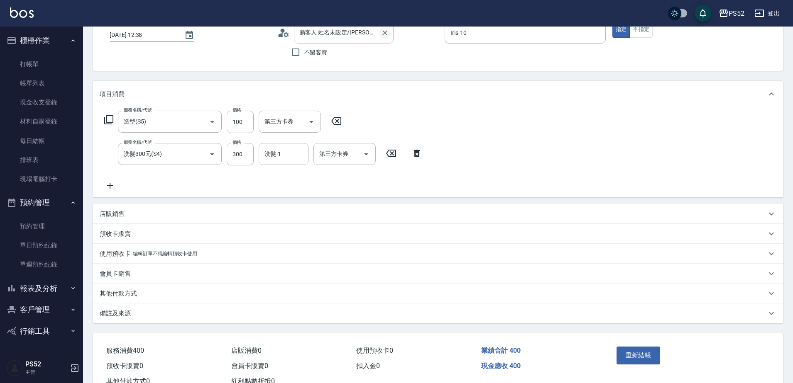
click at [387, 29] on icon "Clear" at bounding box center [385, 33] width 8 height 8
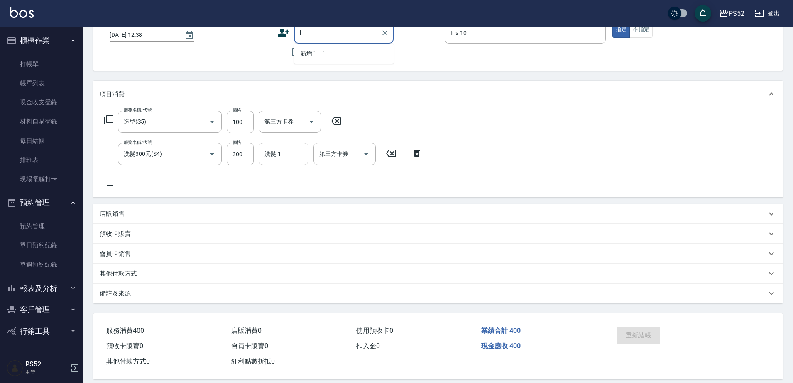
type input "["
click at [328, 70] on li "[PERSON_NAME]/0975474750/I0975414750" at bounding box center [344, 76] width 100 height 14
type input "[PERSON_NAME]/0975474750/I0975414750"
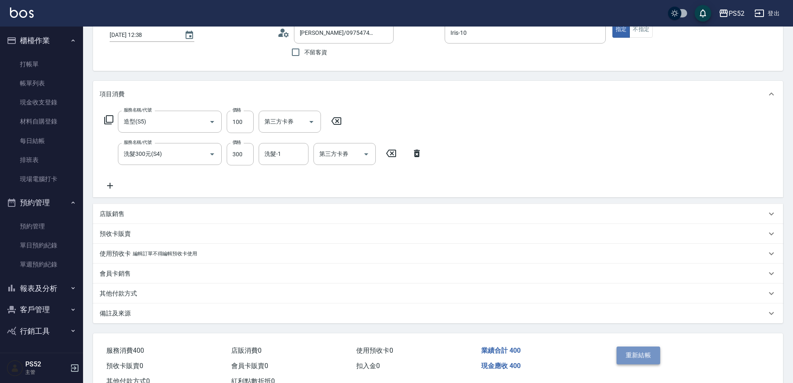
click at [641, 351] on button "重新結帳" at bounding box center [638, 355] width 44 height 17
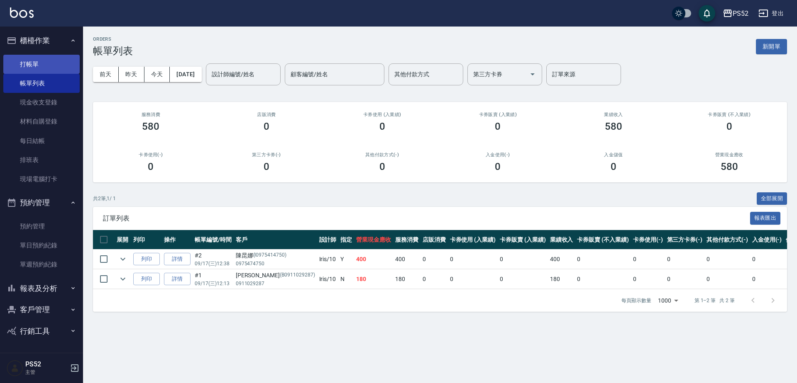
click at [37, 64] on link "打帳單" at bounding box center [41, 64] width 76 height 19
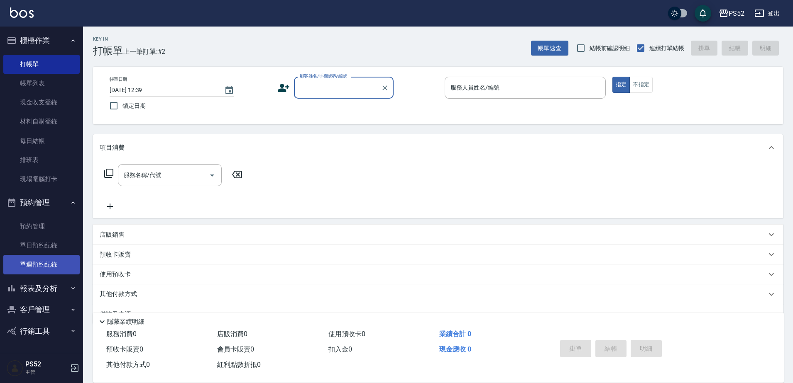
click at [32, 259] on link "單週預約紀錄" at bounding box center [41, 264] width 76 height 19
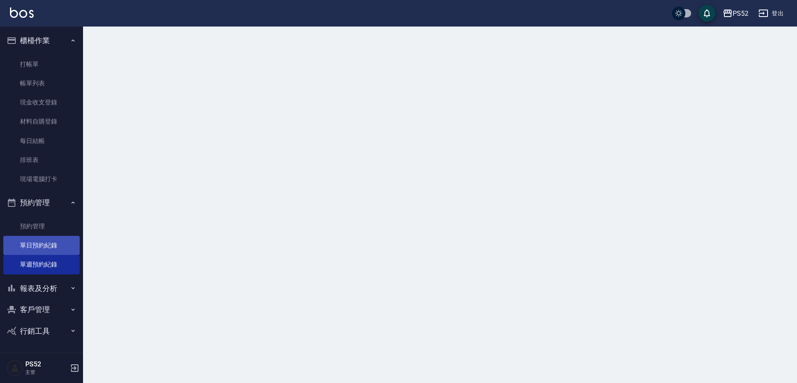
click at [40, 243] on link "單日預約紀錄" at bounding box center [41, 245] width 76 height 19
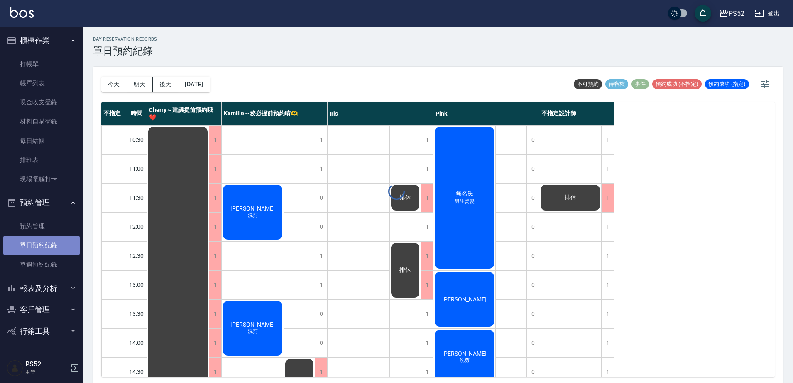
click at [40, 243] on link "單日預約紀錄" at bounding box center [41, 245] width 76 height 19
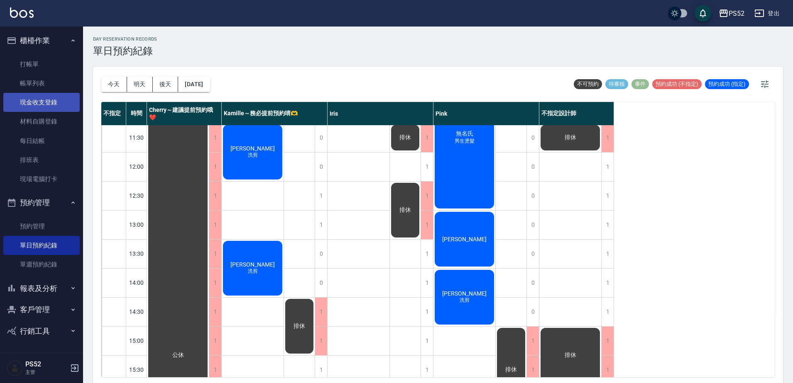
scroll to position [69, 0]
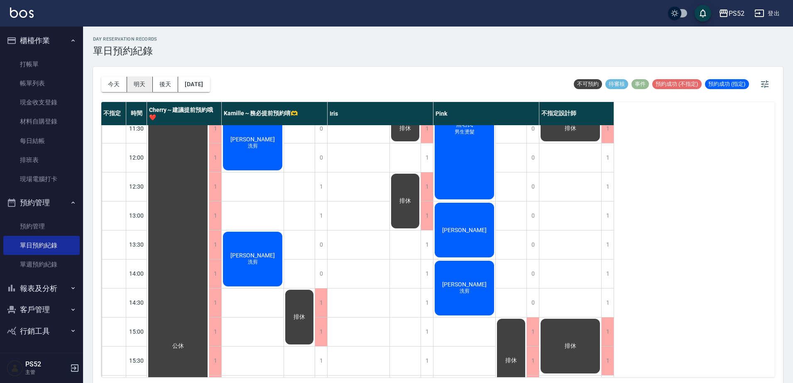
click at [139, 83] on button "明天" at bounding box center [140, 84] width 26 height 15
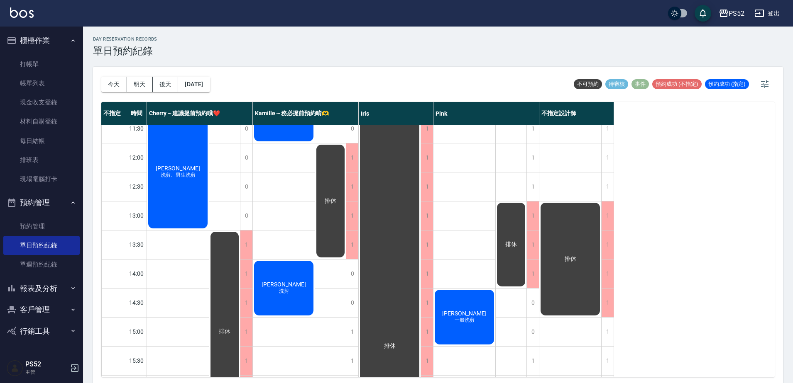
click at [479, 318] on div "[PERSON_NAME] 一般洗剪" at bounding box center [464, 317] width 62 height 57
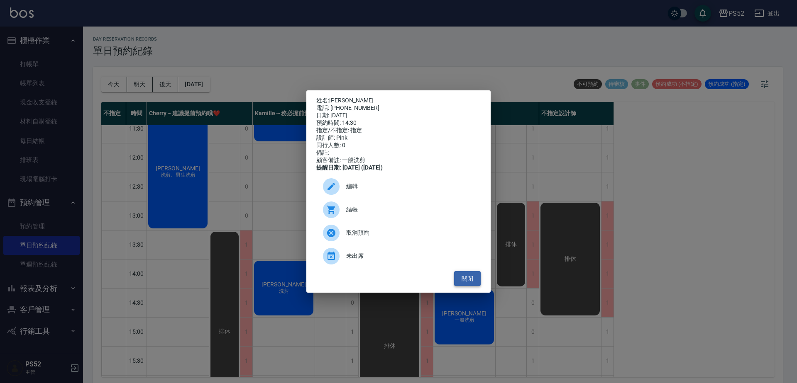
click at [460, 280] on button "關閉" at bounding box center [467, 278] width 27 height 15
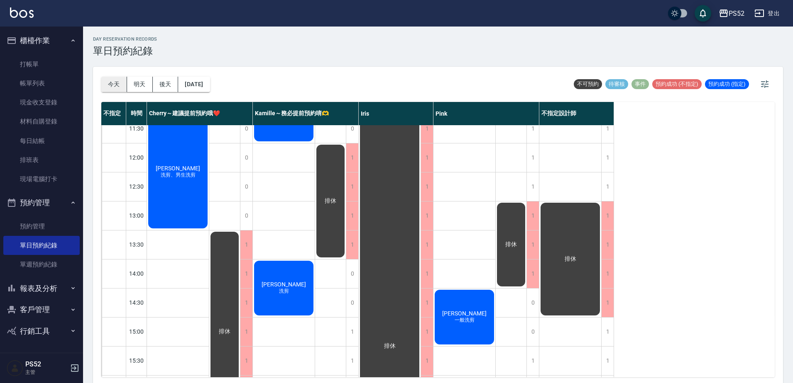
click at [115, 77] on button "今天" at bounding box center [114, 84] width 26 height 15
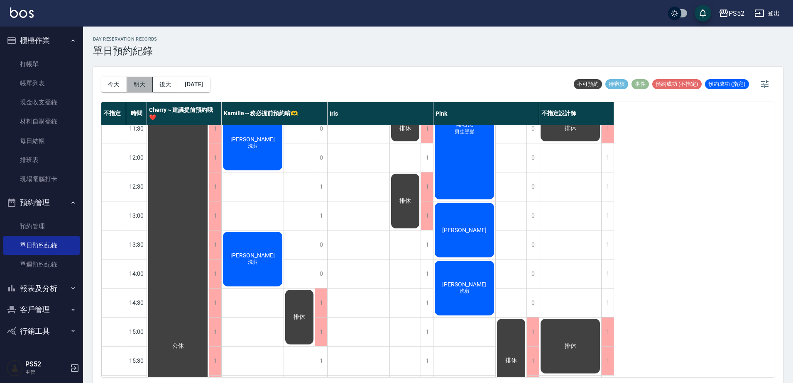
click at [139, 85] on button "明天" at bounding box center [140, 84] width 26 height 15
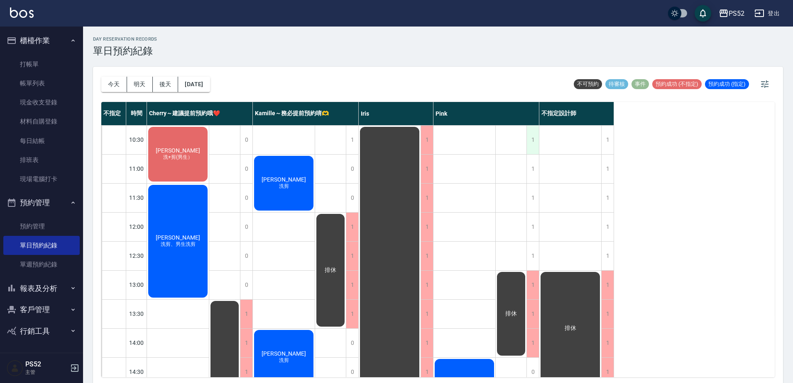
click at [531, 138] on div "1" at bounding box center [532, 140] width 12 height 29
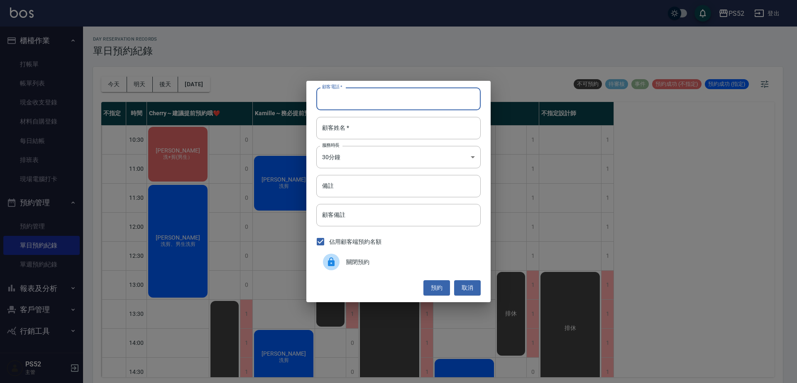
click at [368, 93] on input "顧客電話   *" at bounding box center [398, 99] width 164 height 22
click at [467, 283] on button "取消" at bounding box center [467, 288] width 27 height 15
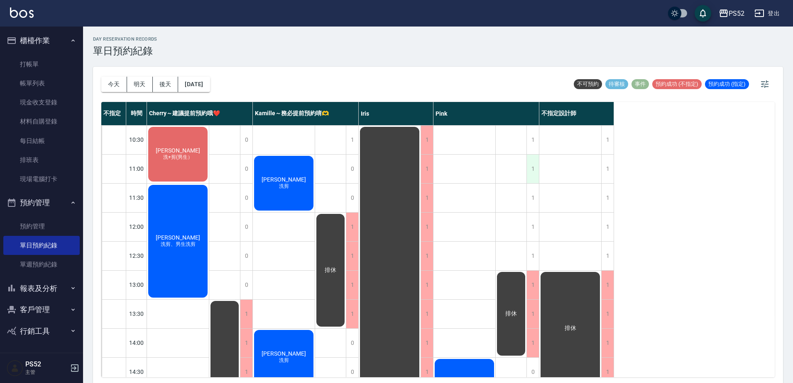
click at [533, 163] on div "1" at bounding box center [532, 169] width 12 height 29
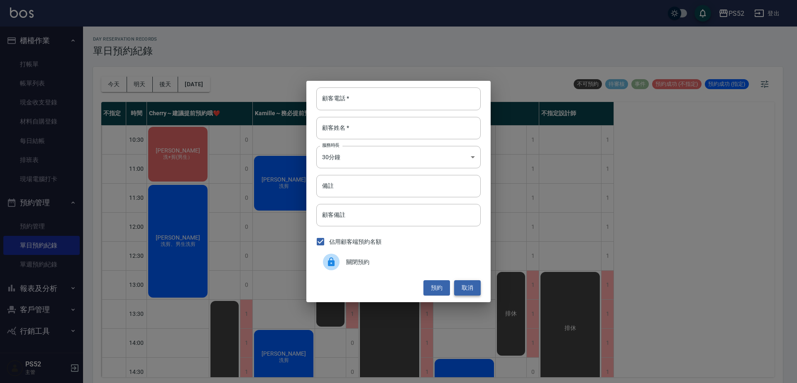
click at [469, 289] on button "取消" at bounding box center [467, 288] width 27 height 15
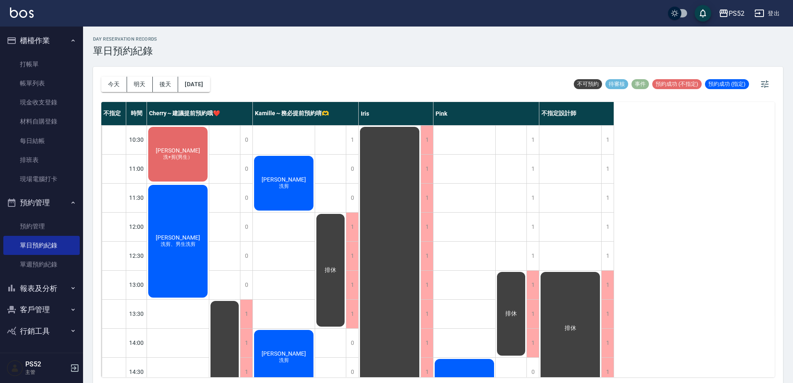
click at [50, 316] on button "客戶管理" at bounding box center [41, 310] width 76 height 22
click at [51, 331] on link "客戶列表" at bounding box center [41, 333] width 76 height 19
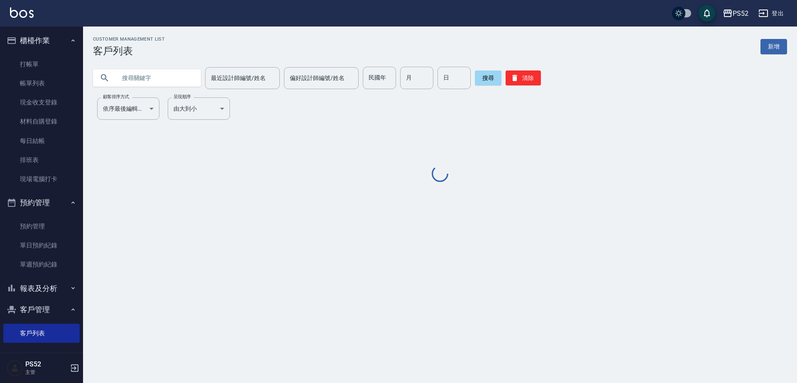
click at [129, 85] on input "text" at bounding box center [155, 78] width 78 height 22
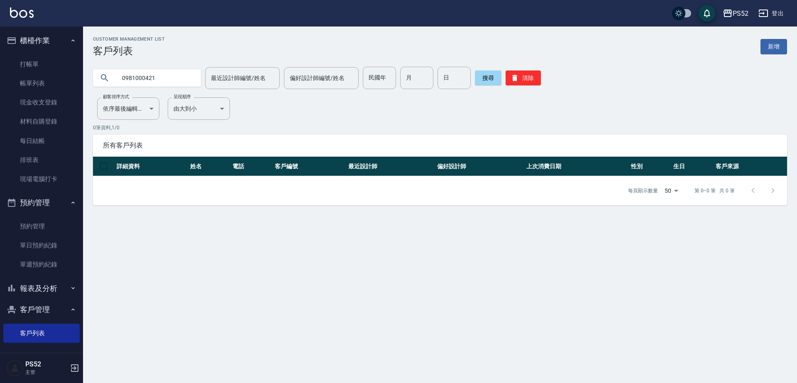
click at [156, 80] on input "0981000421" at bounding box center [155, 78] width 78 height 22
type input "0981700"
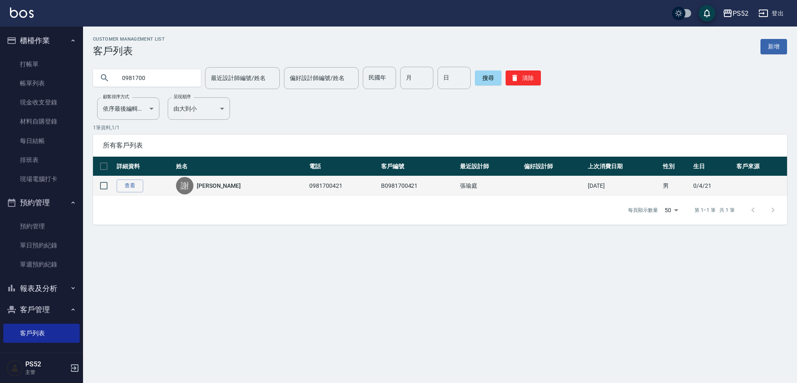
click at [307, 184] on td "0981700421" at bounding box center [343, 186] width 72 height 20
copy td "0981700421"
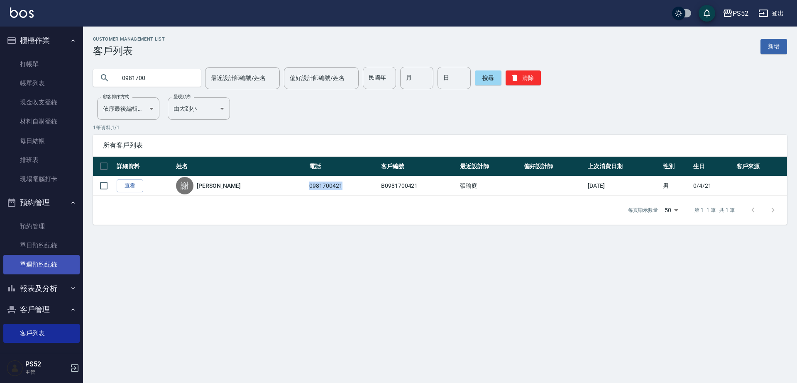
click at [41, 256] on link "單週預約紀錄" at bounding box center [41, 264] width 76 height 19
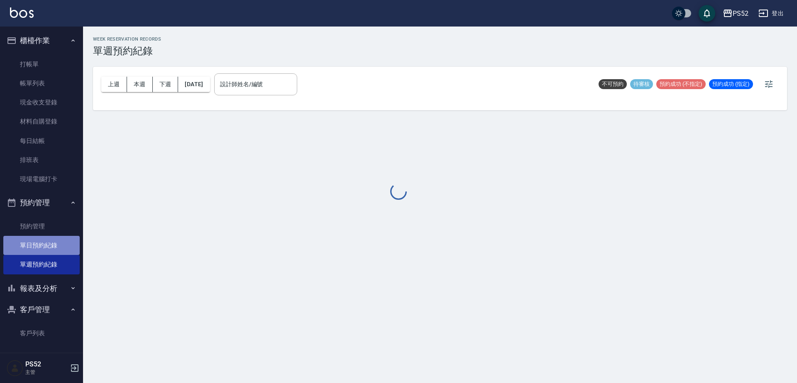
click at [44, 251] on link "單日預約紀錄" at bounding box center [41, 245] width 76 height 19
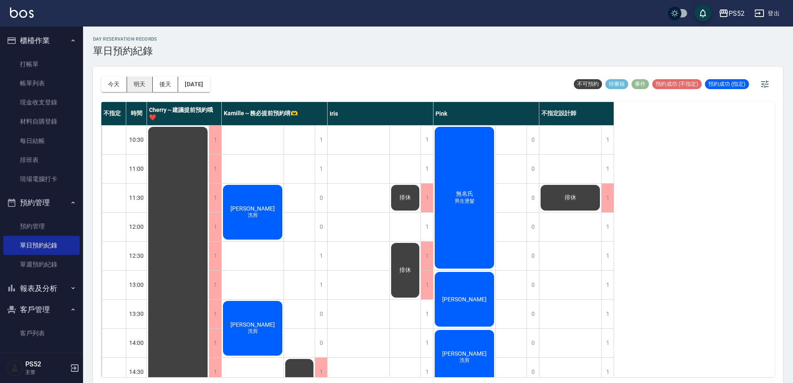
click at [132, 87] on button "明天" at bounding box center [140, 84] width 26 height 15
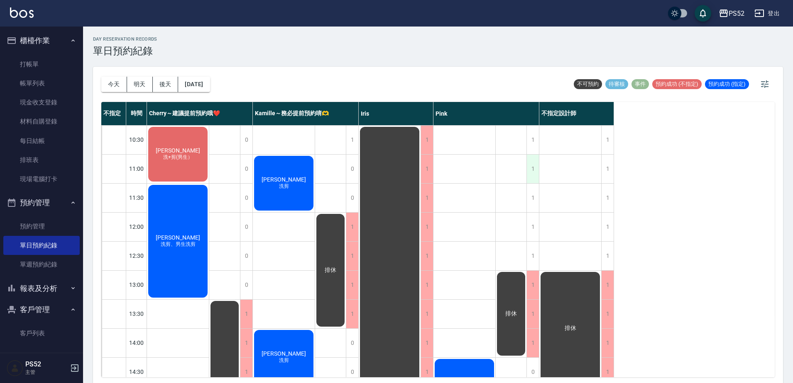
click at [530, 164] on div "1" at bounding box center [532, 169] width 12 height 29
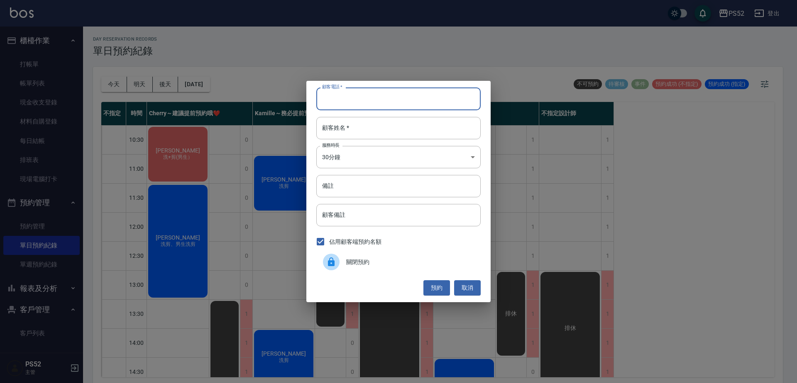
click at [337, 93] on div "顧客電話   * 顧客電話   *" at bounding box center [398, 99] width 164 height 22
paste input "0981700421"
click at [350, 128] on input "顧客姓名   *" at bounding box center [398, 128] width 164 height 22
click at [374, 93] on input "0981700421" at bounding box center [398, 99] width 164 height 22
type input "0981700421"
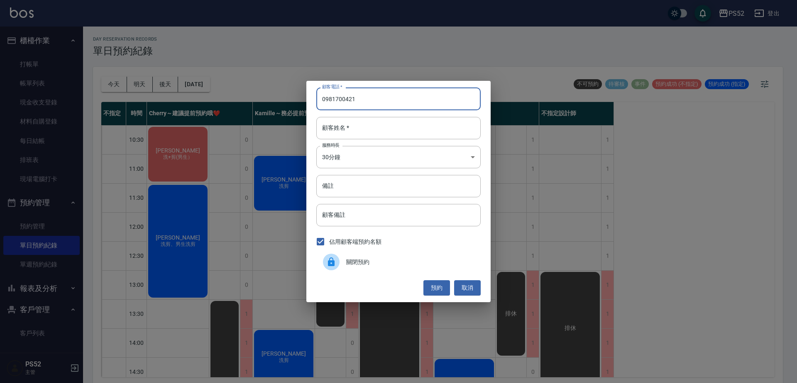
click at [322, 96] on input "0981700421" at bounding box center [398, 99] width 164 height 22
click at [349, 128] on input "顧客姓名   *" at bounding box center [398, 128] width 164 height 22
type input "謝"
click at [351, 154] on body "PS52 登出 櫃檯作業 打帳單 帳單列表 現金收支登錄 材料自購登錄 每日結帳 排班表 現場電腦打卡 預約管理 預約管理 單日預約紀錄 單週預約紀錄 報表及…" at bounding box center [398, 193] width 797 height 386
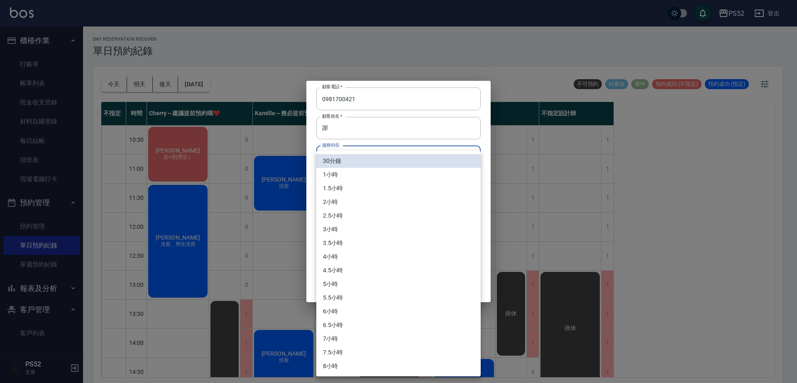
click at [347, 169] on li "1小時" at bounding box center [398, 175] width 164 height 14
type input "2"
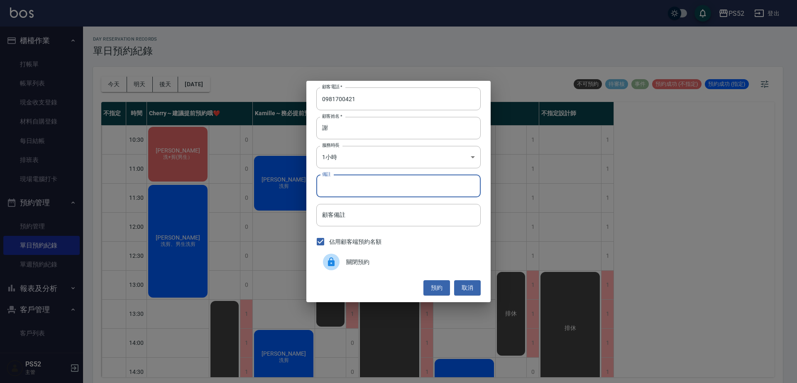
click at [349, 180] on input "備註" at bounding box center [398, 186] width 164 height 22
type input "洗剪"
click at [439, 292] on button "預約" at bounding box center [436, 288] width 27 height 15
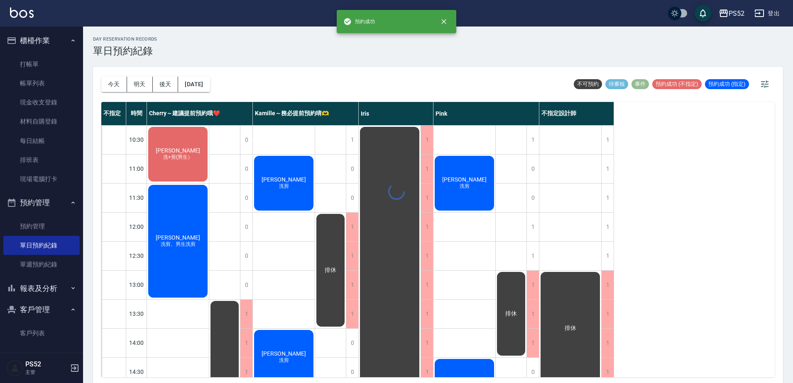
click at [479, 192] on div "[PERSON_NAME] 洗剪" at bounding box center [464, 183] width 62 height 57
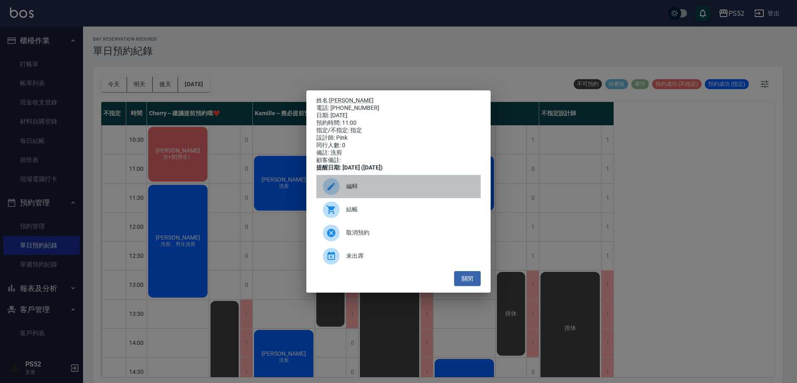
click at [402, 186] on span "編輯" at bounding box center [410, 186] width 128 height 9
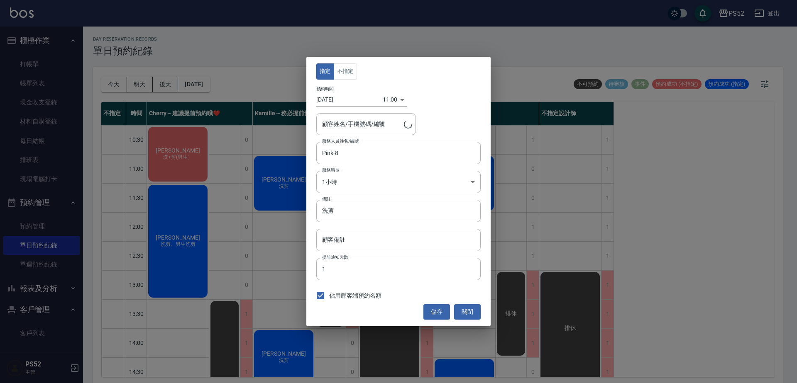
type input "[PERSON_NAME]/0981700421/B0981700421"
click at [346, 70] on button "不指定" at bounding box center [345, 71] width 23 height 16
click at [437, 309] on button "儲存" at bounding box center [436, 312] width 27 height 15
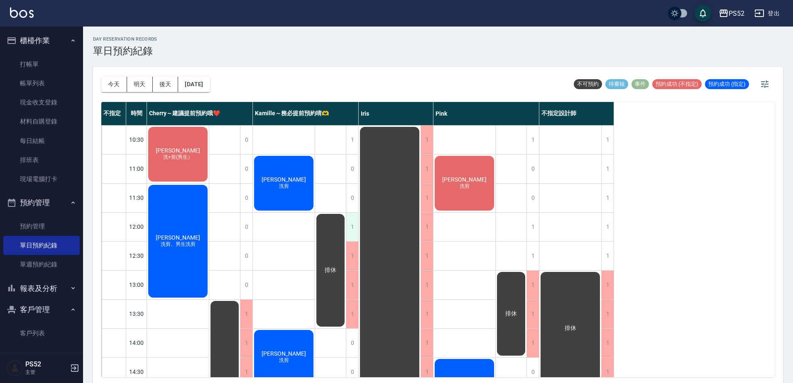
click at [348, 229] on div "1" at bounding box center [352, 227] width 12 height 29
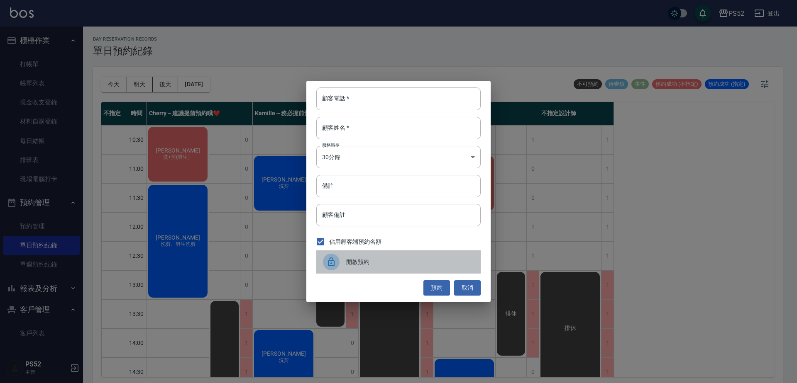
click at [353, 264] on span "開啟預約" at bounding box center [410, 262] width 128 height 9
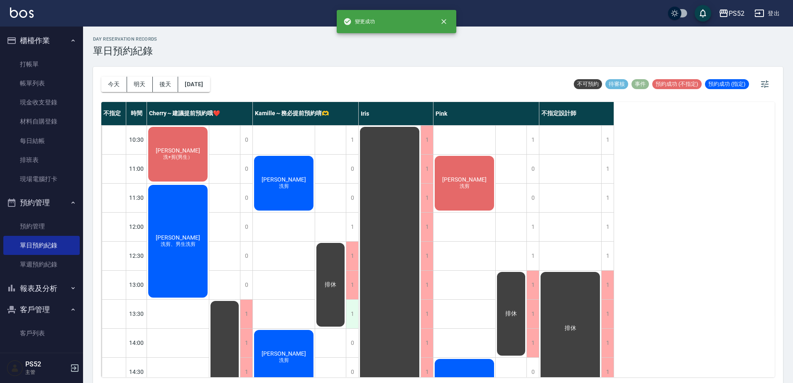
click at [355, 317] on div "1" at bounding box center [352, 314] width 12 height 29
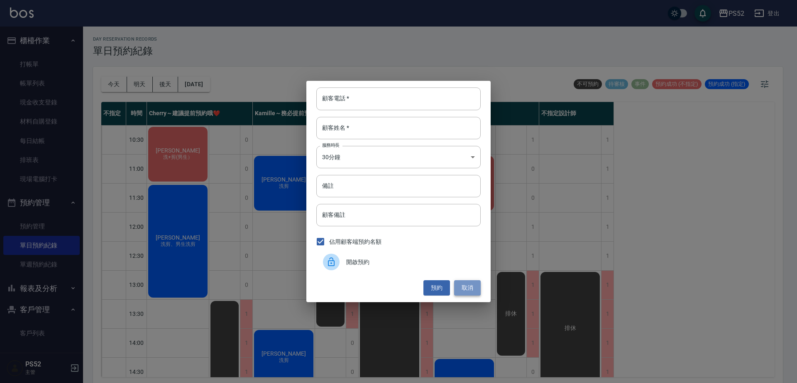
click at [460, 290] on button "取消" at bounding box center [467, 288] width 27 height 15
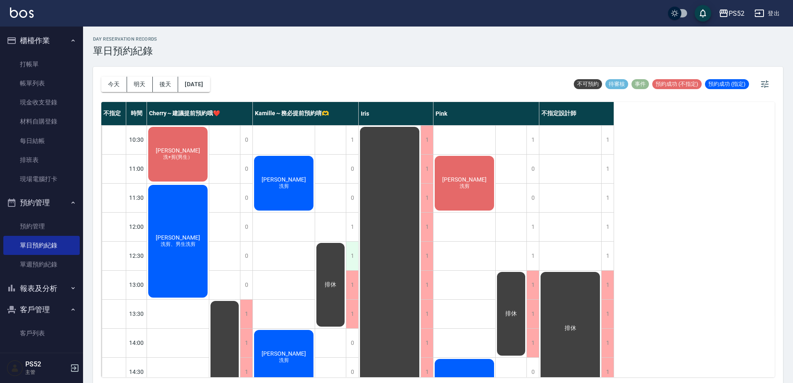
click at [352, 257] on div "1" at bounding box center [352, 256] width 12 height 29
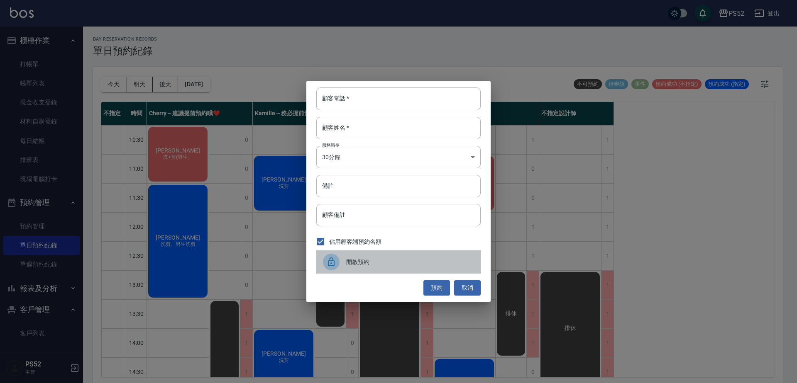
click at [352, 262] on span "開啟預約" at bounding box center [410, 262] width 128 height 9
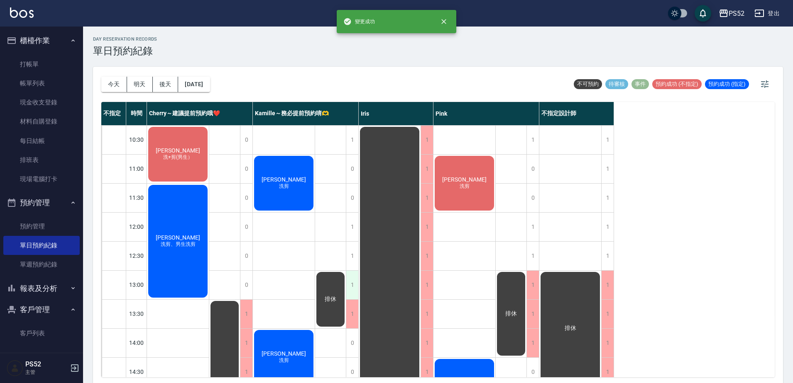
click at [353, 278] on div "1" at bounding box center [352, 285] width 12 height 29
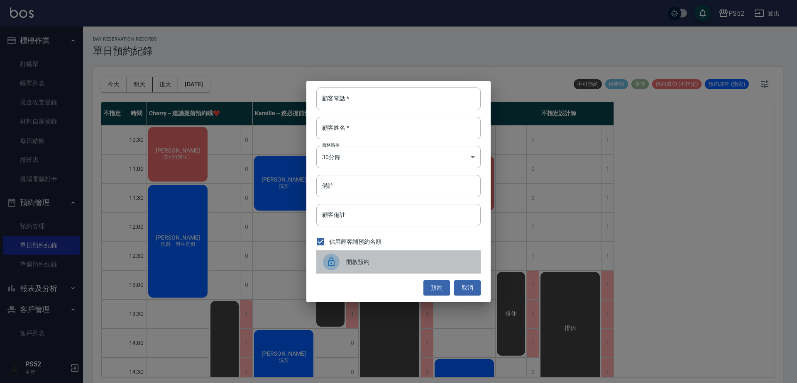
click at [371, 267] on div "開啟預約" at bounding box center [398, 262] width 164 height 23
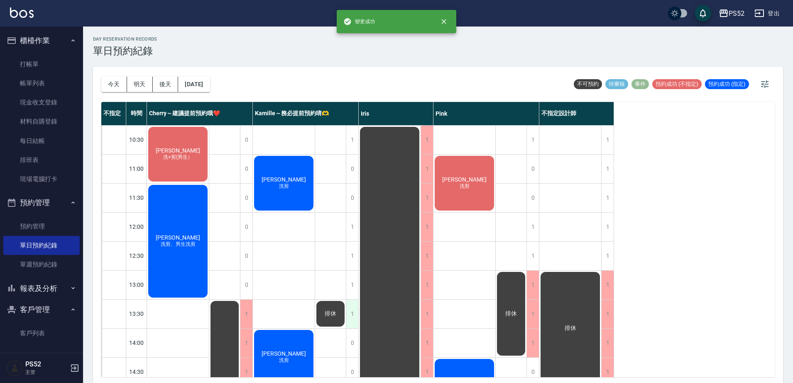
click at [356, 308] on div "1" at bounding box center [352, 314] width 12 height 29
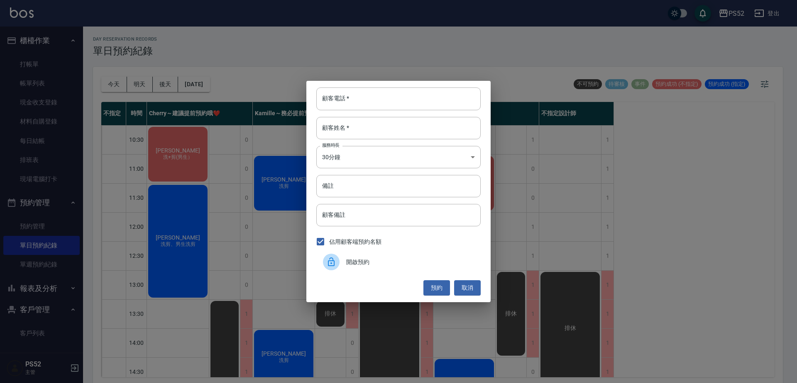
click at [361, 264] on span "開啟預約" at bounding box center [410, 262] width 128 height 9
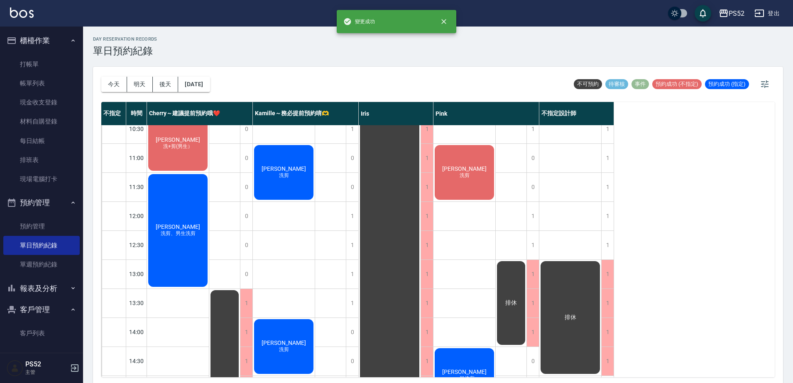
scroll to position [14, 0]
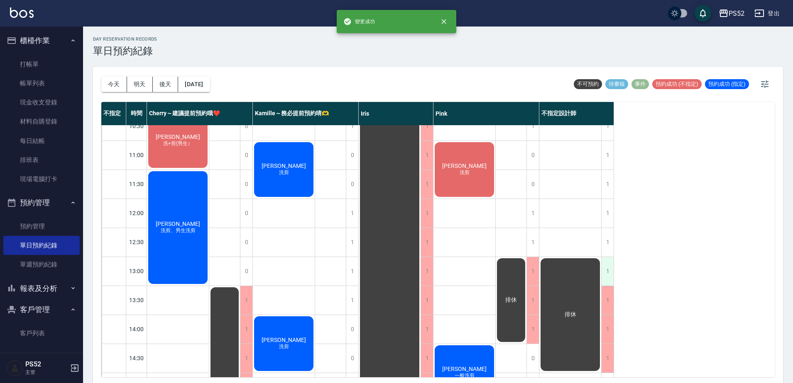
click at [610, 267] on div "1" at bounding box center [607, 271] width 12 height 29
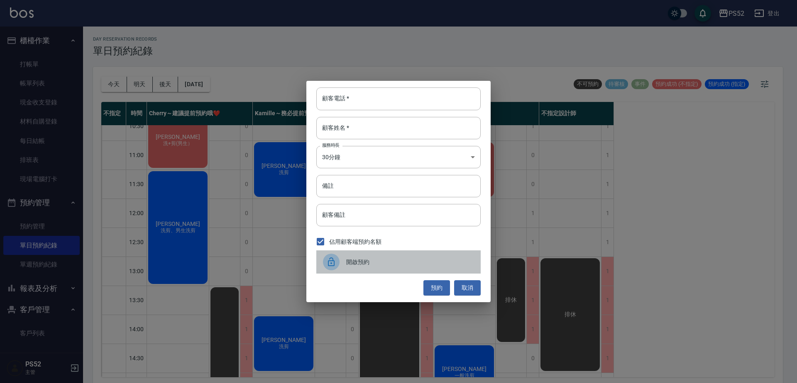
click at [377, 265] on span "開啟預約" at bounding box center [410, 262] width 128 height 9
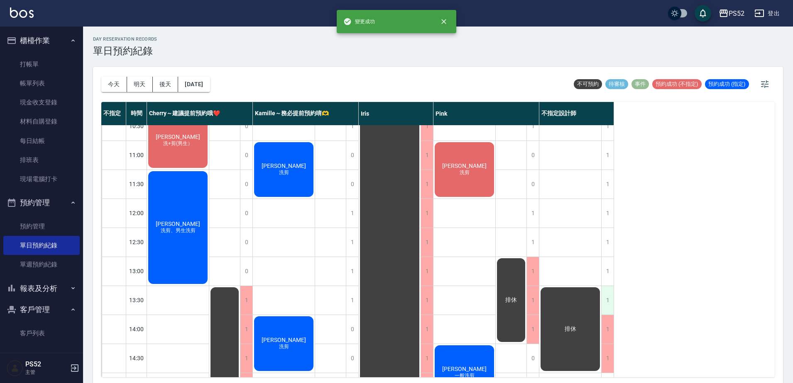
click at [603, 309] on div "1" at bounding box center [607, 300] width 12 height 29
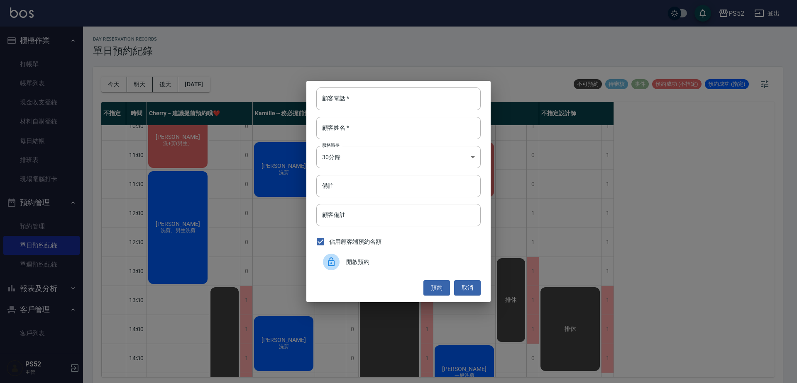
click at [352, 264] on span "開啟預約" at bounding box center [410, 262] width 128 height 9
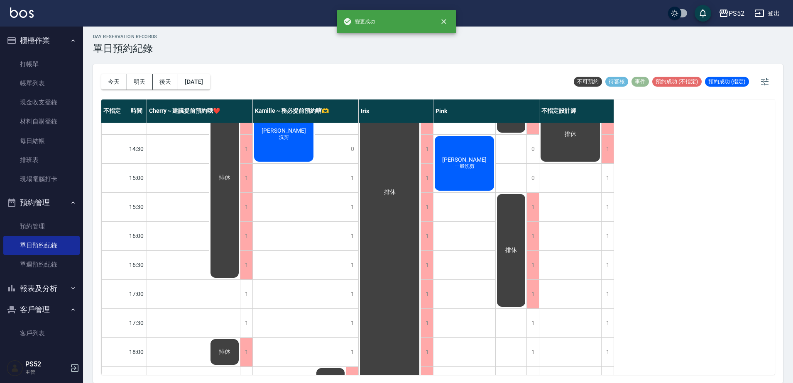
scroll to position [249, 0]
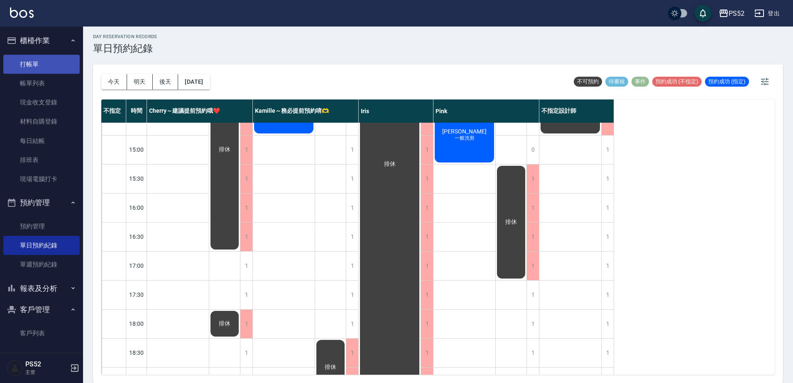
click at [26, 56] on link "打帳單" at bounding box center [41, 64] width 76 height 19
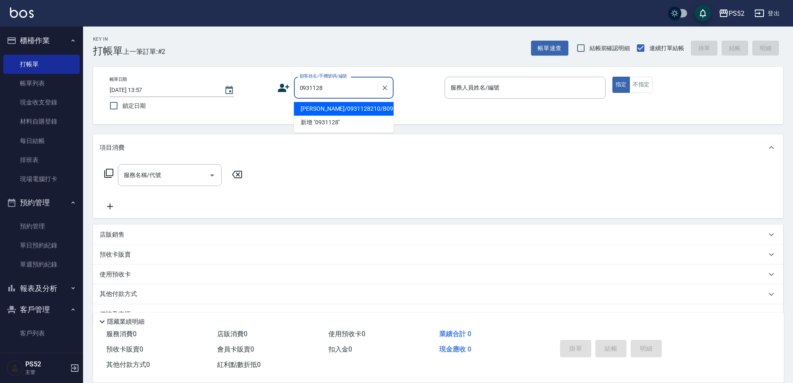
click at [324, 111] on li "[PERSON_NAME]/0931128210/B0931128210" at bounding box center [344, 109] width 100 height 14
type input "[PERSON_NAME]/0931128210/B0931128210"
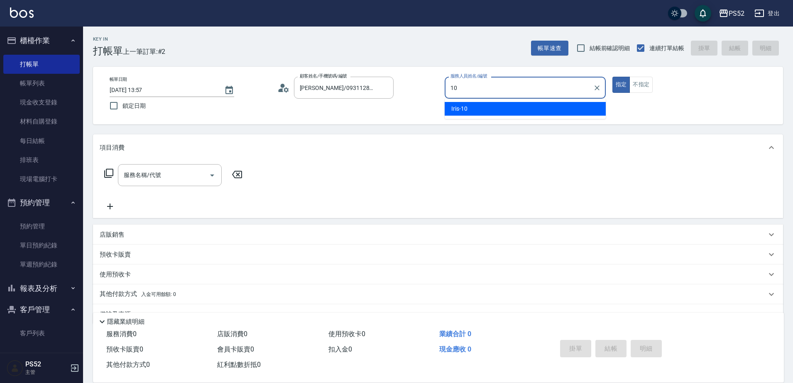
type input "Iris-10"
type button "true"
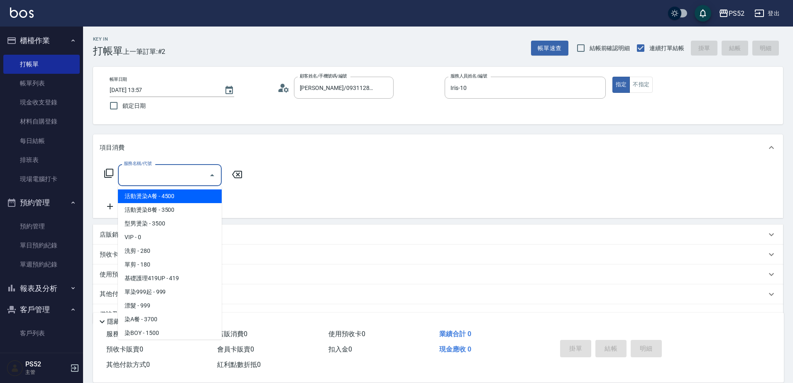
click at [175, 181] on input "服務名稱/代號" at bounding box center [164, 175] width 84 height 15
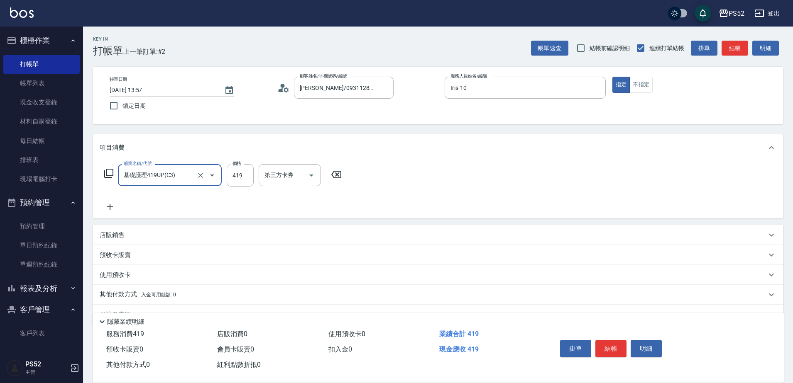
type input "基礎護理419UP(C3)"
type input "520"
click at [615, 348] on button "結帳" at bounding box center [610, 348] width 31 height 17
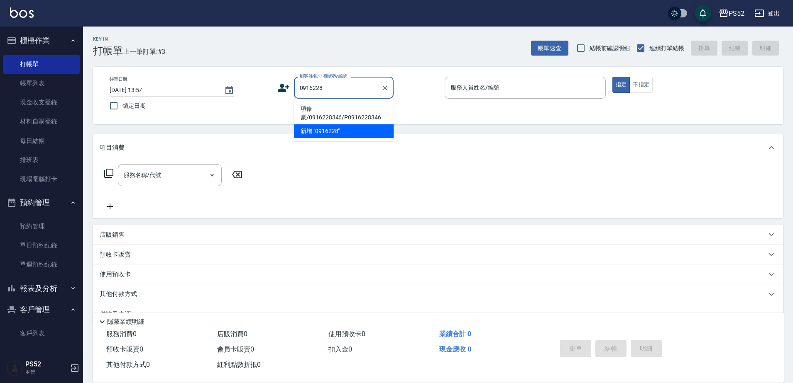
click at [347, 112] on li "項修豪/0916228346/P0916228346" at bounding box center [344, 113] width 100 height 22
type input "項修豪/0916228346/P0916228346"
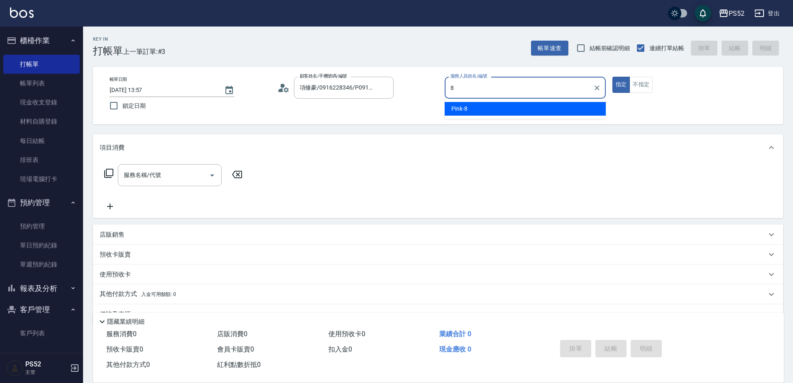
type input "Pink-8"
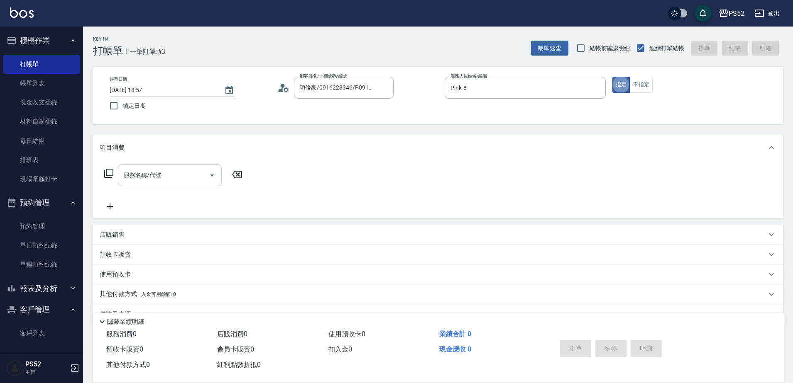
click at [188, 174] on input "服務名稱/代號" at bounding box center [164, 175] width 84 height 15
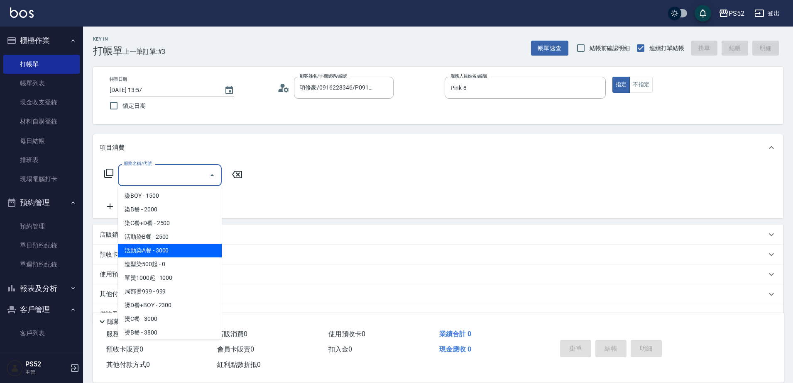
scroll to position [138, 0]
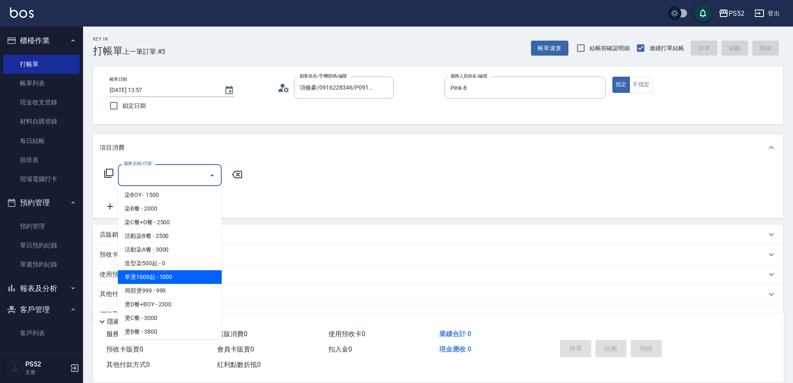
click at [149, 279] on span "單燙1000起 - 1000" at bounding box center [170, 278] width 104 height 14
type input "單燙1000起(P1)"
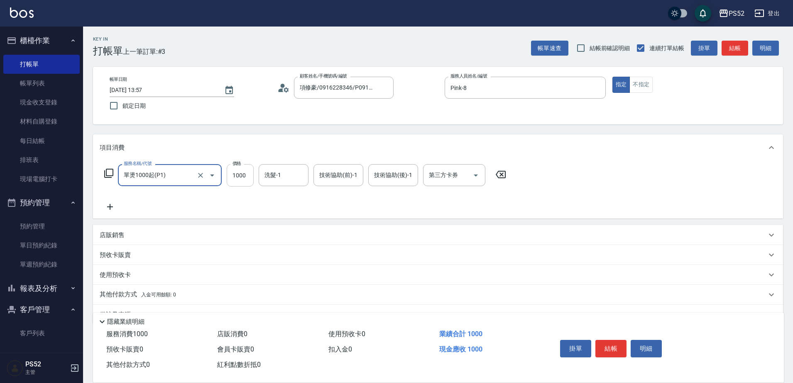
click at [247, 178] on input "1000" at bounding box center [240, 175] width 27 height 22
type input "2000"
click at [618, 350] on button "結帳" at bounding box center [610, 348] width 31 height 17
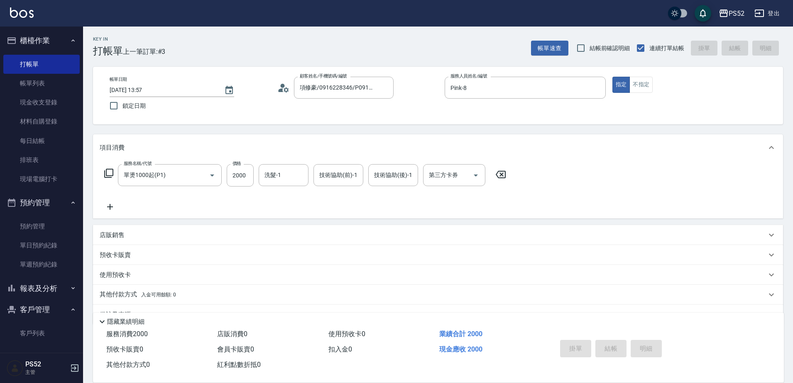
type input "[DATE] 13:58"
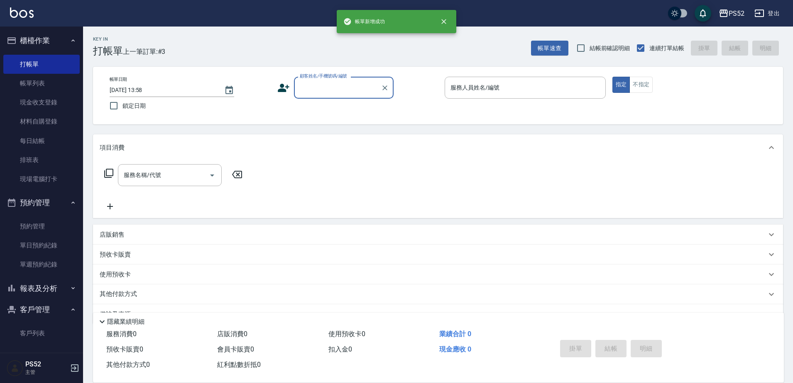
scroll to position [0, 0]
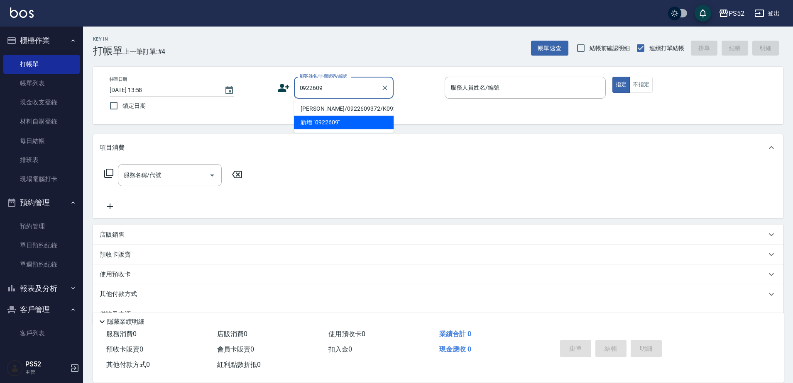
click at [320, 106] on li "[PERSON_NAME]/0922609372/K0922609372" at bounding box center [344, 109] width 100 height 14
type input "[PERSON_NAME]/0922609372/K0922609372"
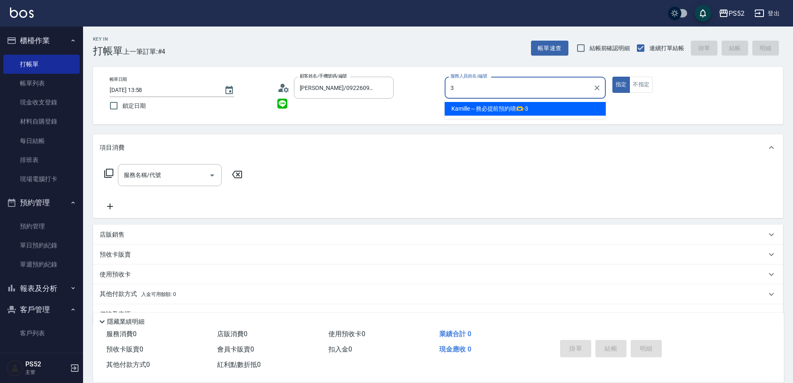
type input "Kamille～務必提前預約唷🫶-3"
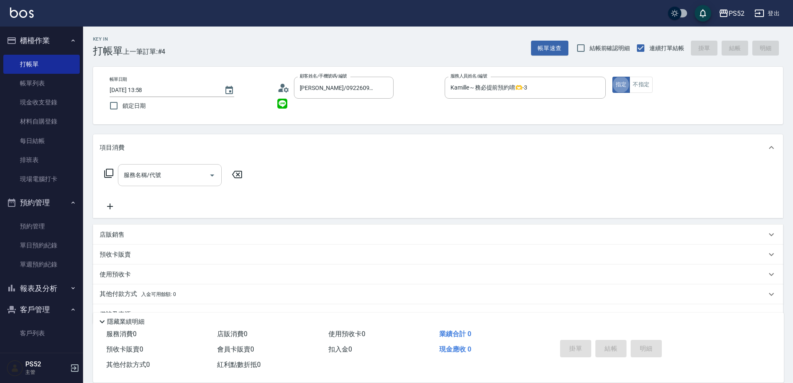
click at [146, 171] on div "服務名稱/代號 服務名稱/代號" at bounding box center [170, 175] width 104 height 22
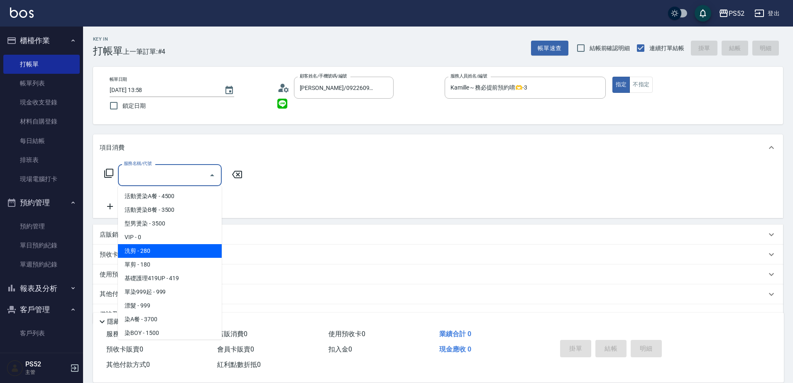
click at [173, 254] on span "洗剪 - 280" at bounding box center [170, 251] width 104 height 14
type input "洗剪(C1)"
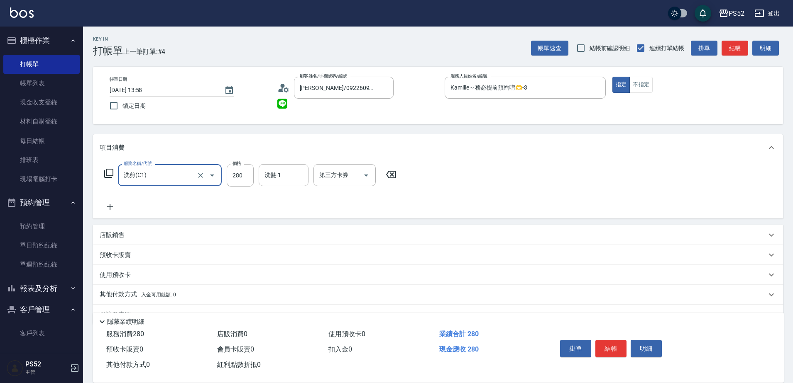
click at [224, 181] on div "服務名稱/代號 洗剪(C1) 服務名稱/代號 價格 280 價格 洗髮-1 洗髮-1 第三方卡券 第三方卡券" at bounding box center [251, 175] width 302 height 22
click at [234, 179] on input "280" at bounding box center [240, 175] width 27 height 22
type input "400"
click at [617, 345] on button "結帳" at bounding box center [610, 348] width 31 height 17
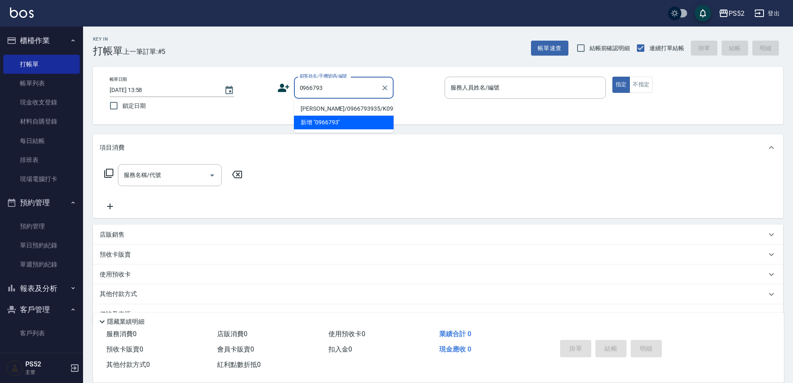
click at [338, 116] on li "[PERSON_NAME]/0966793935/K0966793935" at bounding box center [344, 109] width 100 height 14
type input "[PERSON_NAME]/0966793935/K0966793935"
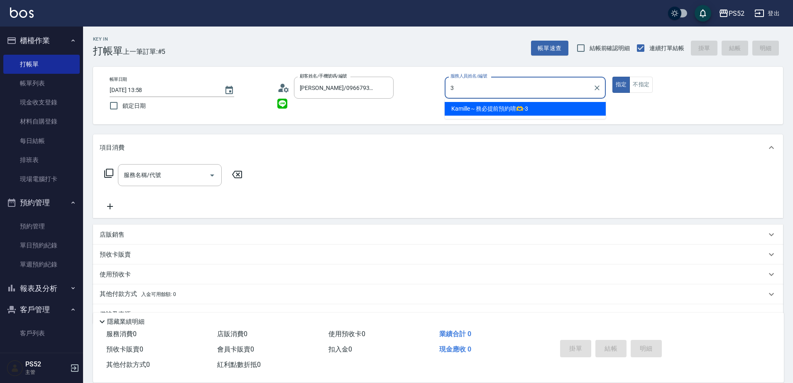
type input "Kamille～務必提前預約唷🫶-3"
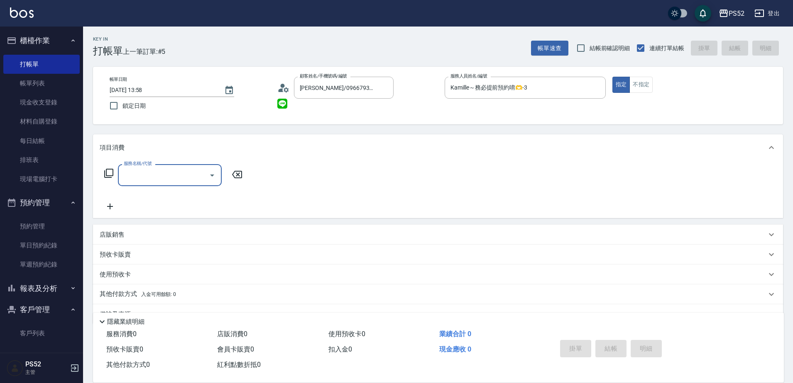
click at [186, 178] on input "服務名稱/代號" at bounding box center [164, 175] width 84 height 15
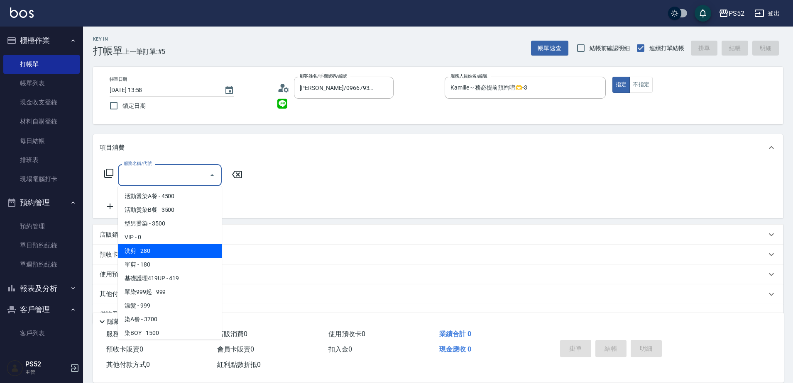
click at [189, 248] on span "洗剪 - 280" at bounding box center [170, 251] width 104 height 14
type input "洗剪(C1)"
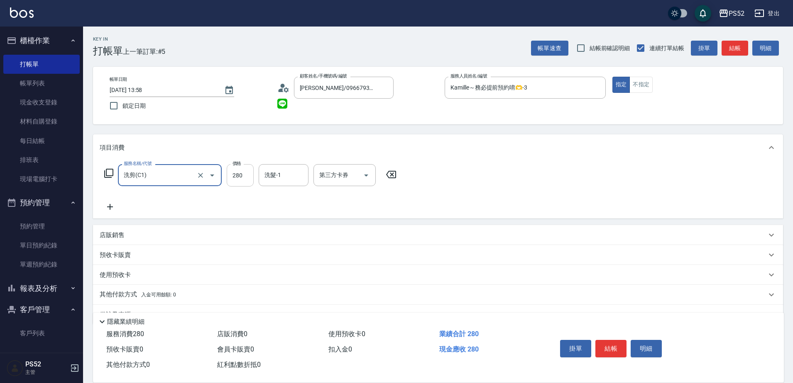
click at [227, 180] on input "280" at bounding box center [240, 175] width 27 height 22
type input "360"
click at [325, 173] on div "第三方卡券 第三方卡券" at bounding box center [344, 175] width 62 height 22
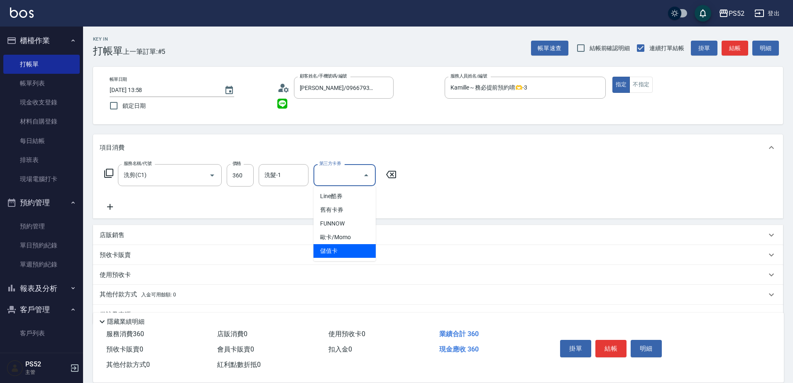
click at [339, 252] on span "儲值卡" at bounding box center [344, 251] width 62 height 14
type input "儲值卡"
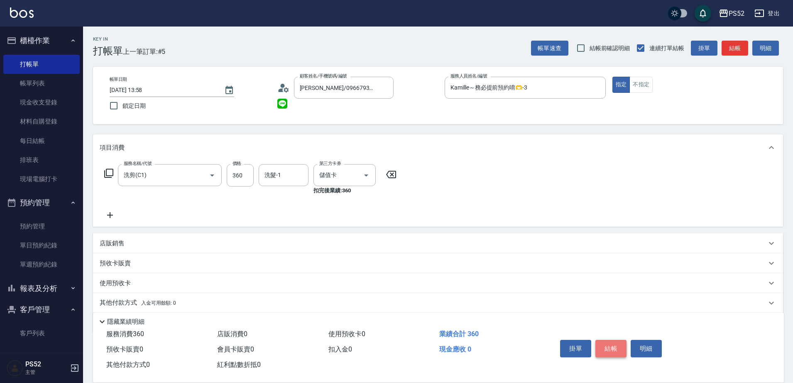
click at [615, 352] on button "結帳" at bounding box center [610, 348] width 31 height 17
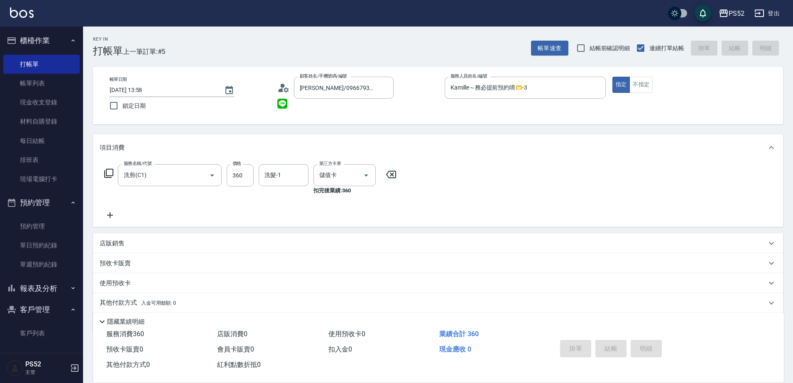
type input "[DATE] 13:59"
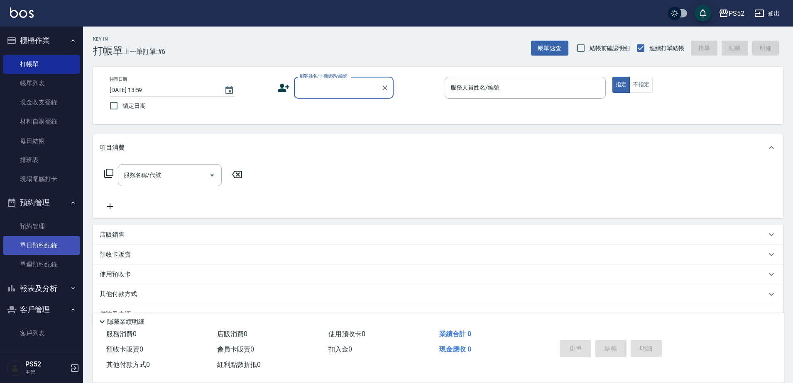
click at [27, 249] on link "單日預約紀錄" at bounding box center [41, 245] width 76 height 19
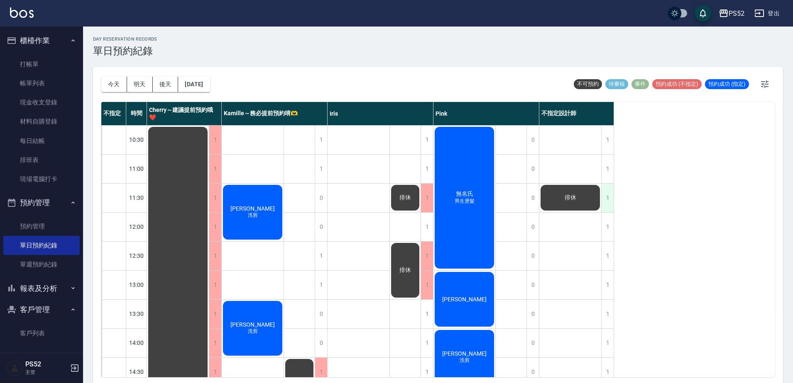
click at [610, 204] on div "1" at bounding box center [607, 198] width 12 height 29
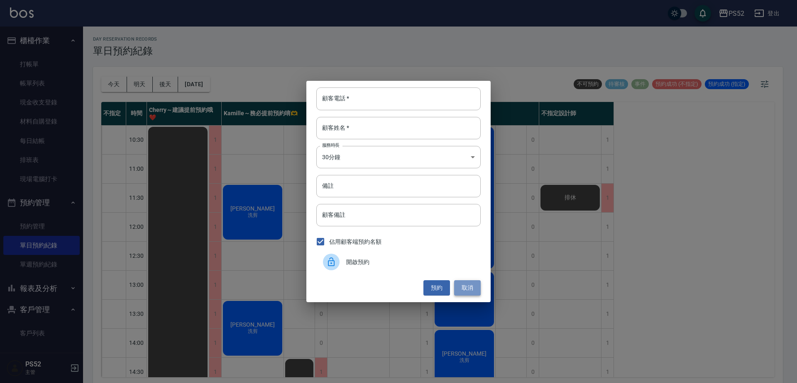
click at [464, 293] on button "取消" at bounding box center [467, 288] width 27 height 15
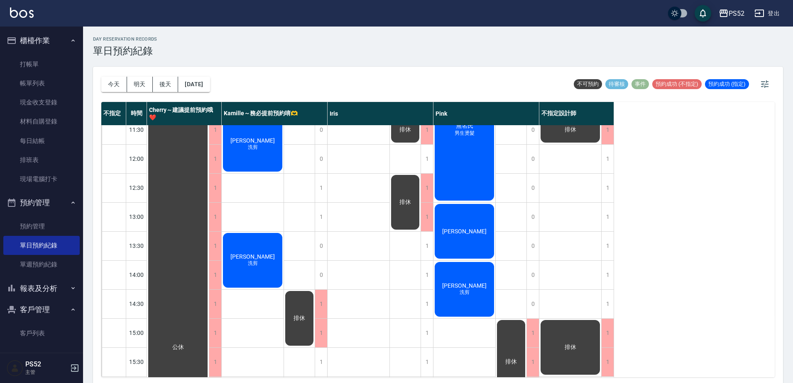
scroll to position [69, 0]
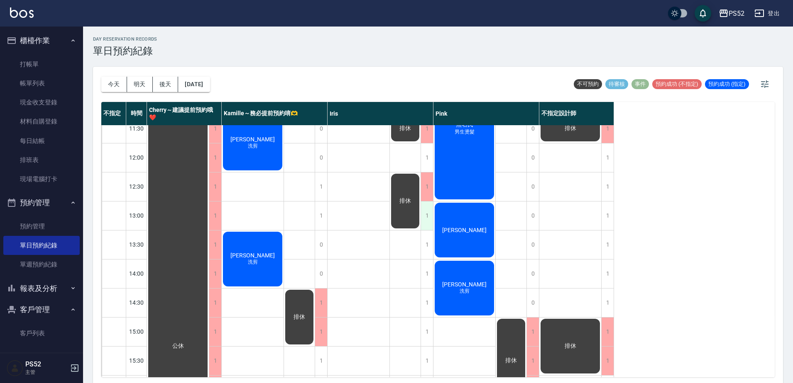
click at [427, 217] on div "1" at bounding box center [426, 216] width 12 height 29
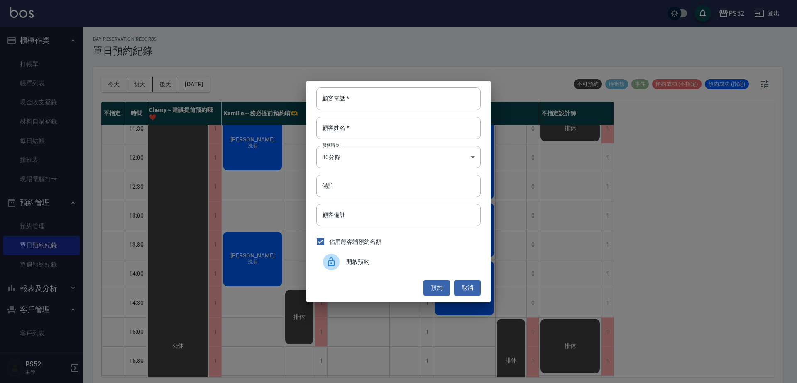
click at [363, 261] on span "開啟預約" at bounding box center [410, 262] width 128 height 9
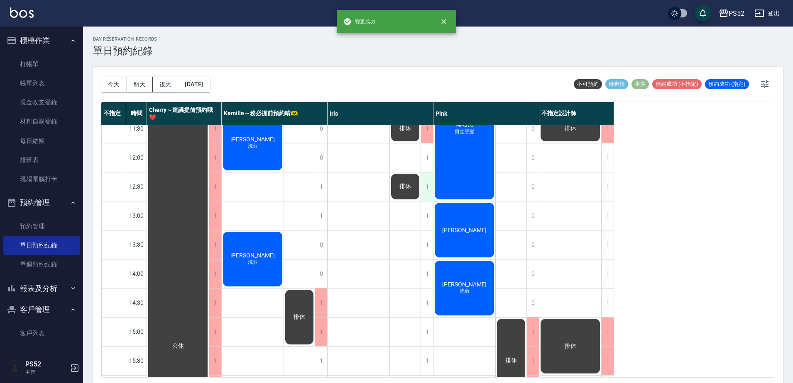
click at [425, 188] on div "1" at bounding box center [426, 187] width 12 height 29
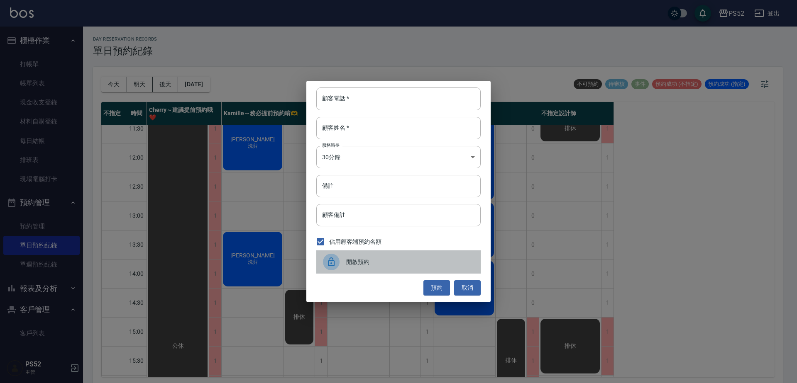
click at [349, 267] on div "開啟預約" at bounding box center [398, 262] width 164 height 23
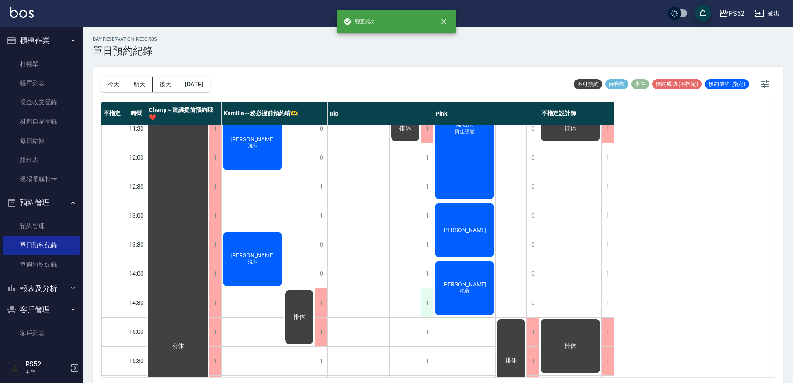
click at [427, 299] on div "1" at bounding box center [426, 303] width 12 height 29
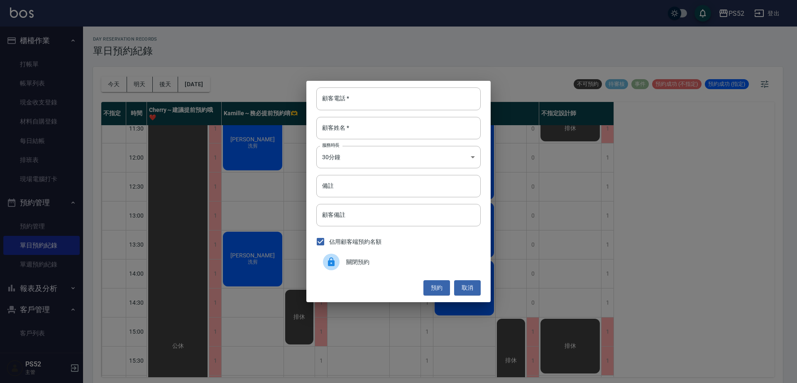
click at [374, 265] on span "關閉預約" at bounding box center [410, 262] width 128 height 9
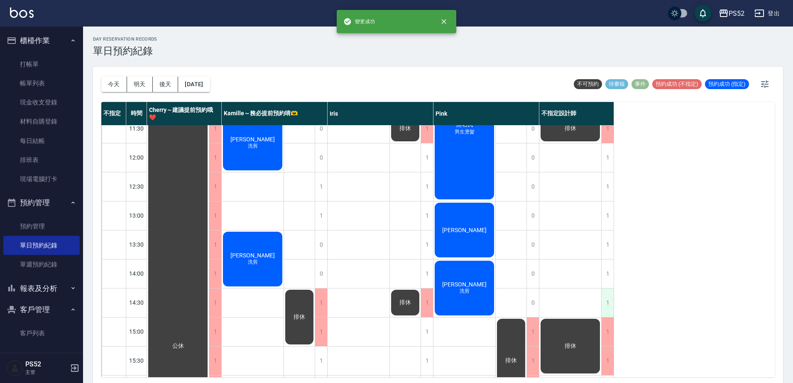
click at [607, 302] on div "1" at bounding box center [607, 303] width 12 height 29
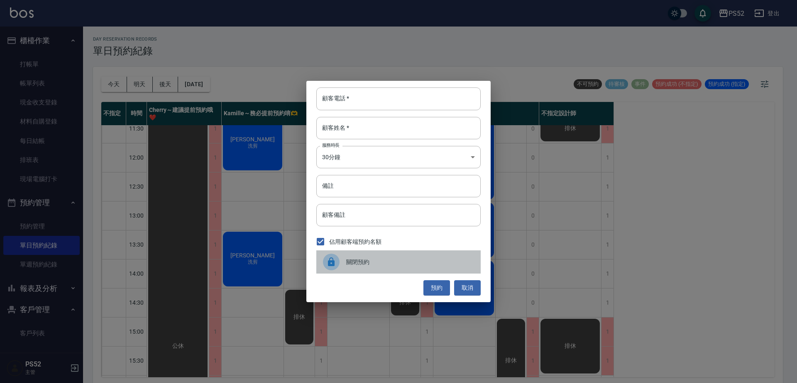
click at [382, 267] on div "關閉預約" at bounding box center [398, 262] width 164 height 23
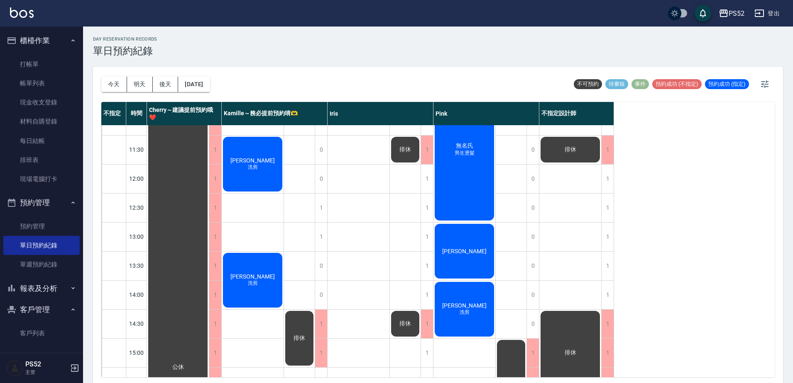
scroll to position [46, 0]
